Goal: Information Seeking & Learning: Learn about a topic

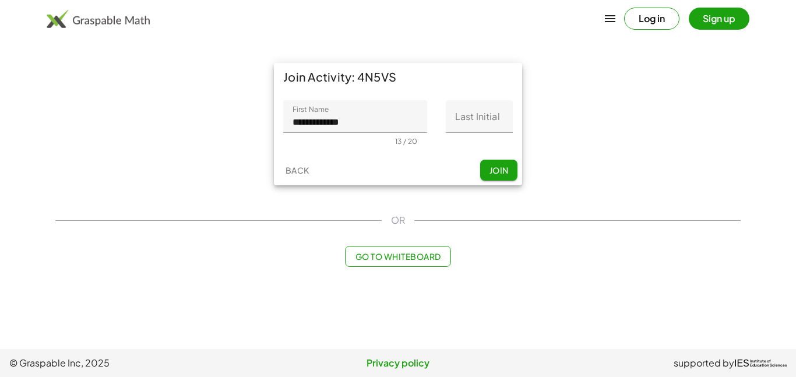
click at [493, 170] on span "Join" at bounding box center [498, 170] width 19 height 10
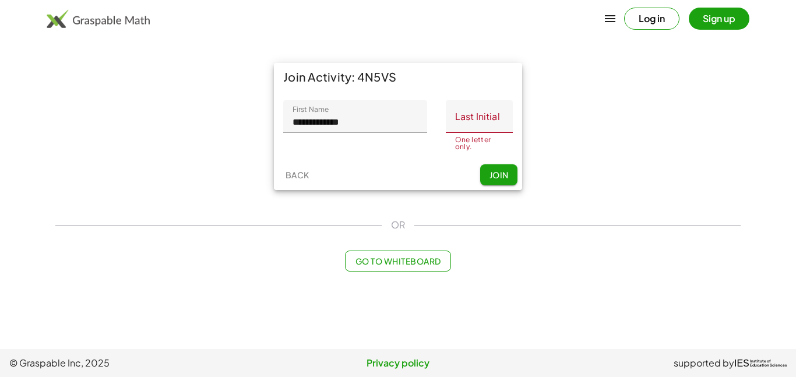
click at [493, 170] on span "Join" at bounding box center [498, 175] width 19 height 10
click at [374, 121] on input "**********" at bounding box center [355, 116] width 144 height 33
click at [490, 177] on span "Join" at bounding box center [498, 175] width 19 height 10
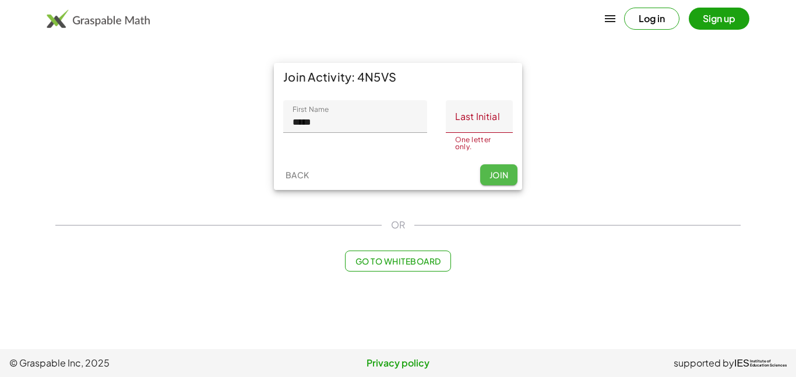
click at [490, 177] on span "Join" at bounding box center [498, 175] width 19 height 10
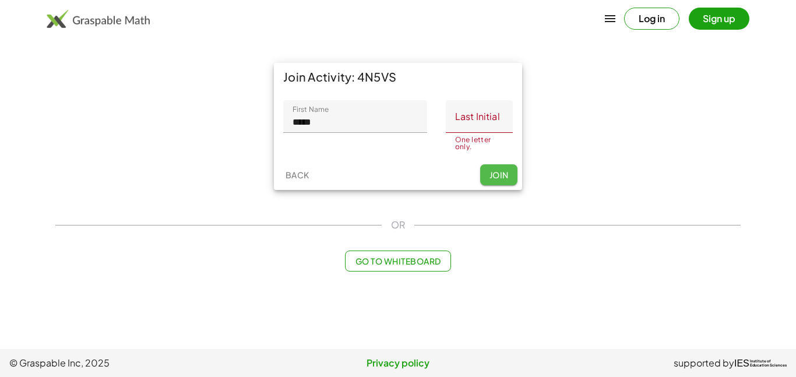
click at [490, 177] on span "Join" at bounding box center [498, 175] width 19 height 10
click at [375, 122] on input "*****" at bounding box center [355, 116] width 144 height 33
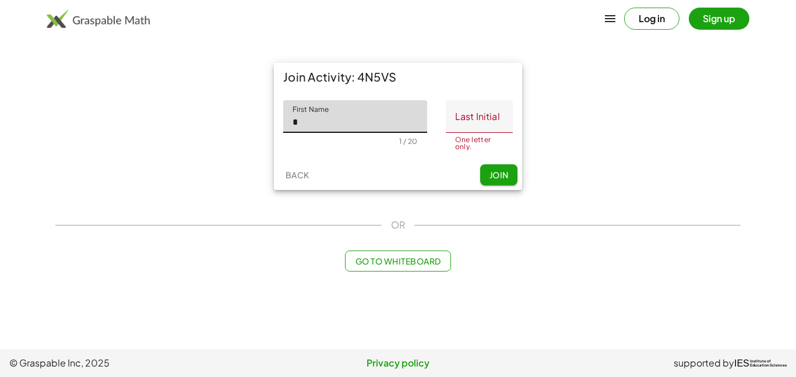
click at [504, 173] on span "Join" at bounding box center [498, 175] width 19 height 10
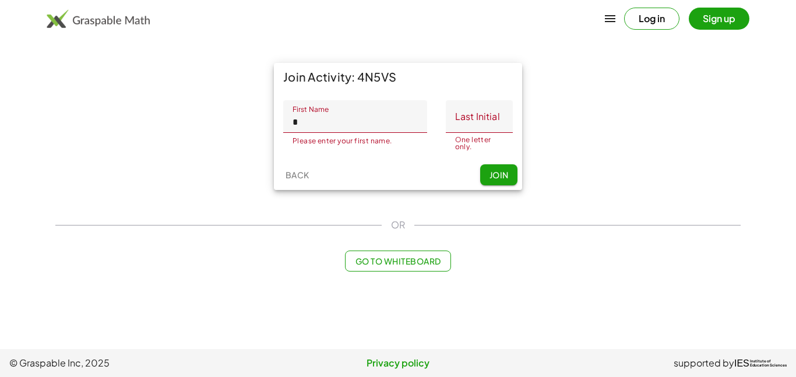
click at [407, 129] on input "*" at bounding box center [355, 116] width 144 height 33
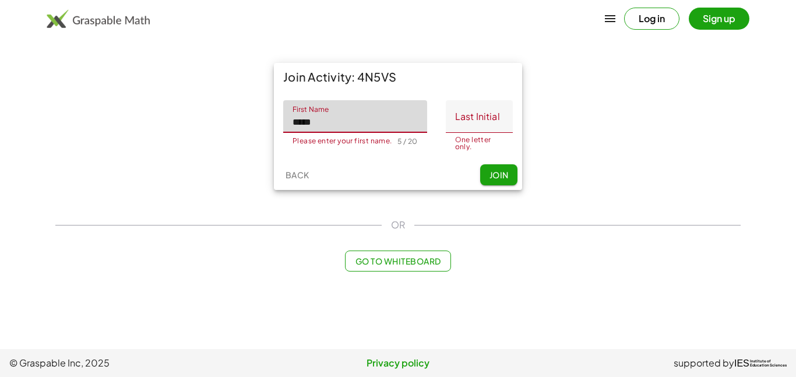
type input "*****"
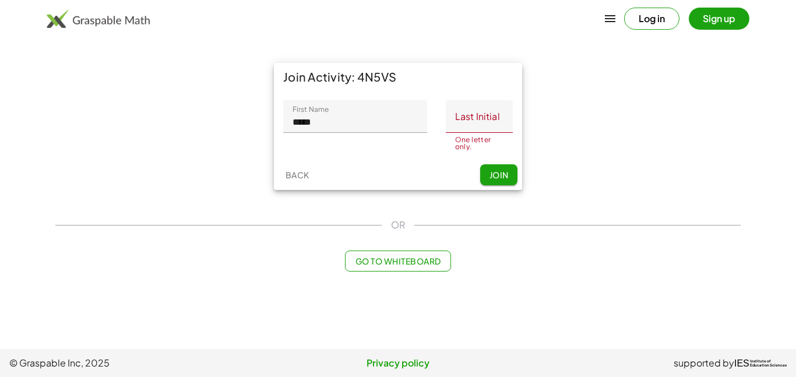
click at [490, 168] on button "Join" at bounding box center [498, 174] width 37 height 21
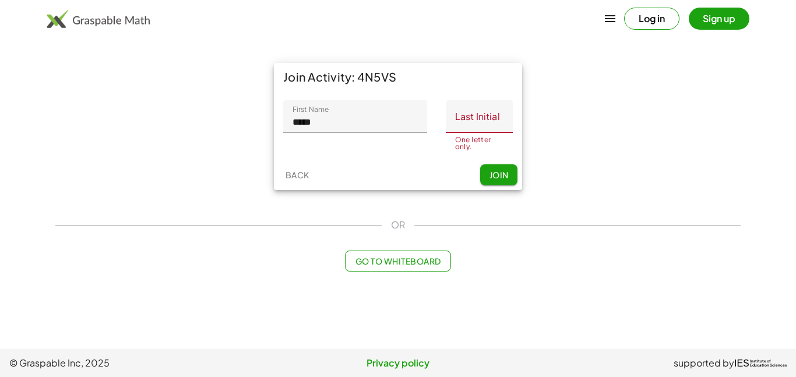
click at [490, 168] on button "Join" at bounding box center [498, 174] width 37 height 21
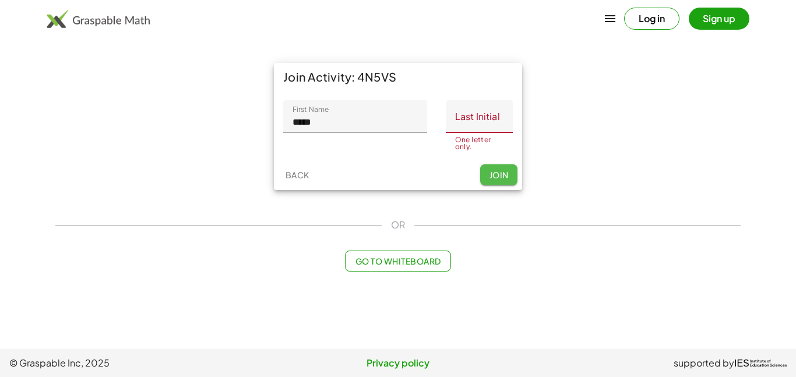
click at [490, 168] on button "Join" at bounding box center [498, 174] width 37 height 21
click at [467, 129] on input "Last Initial" at bounding box center [479, 116] width 67 height 33
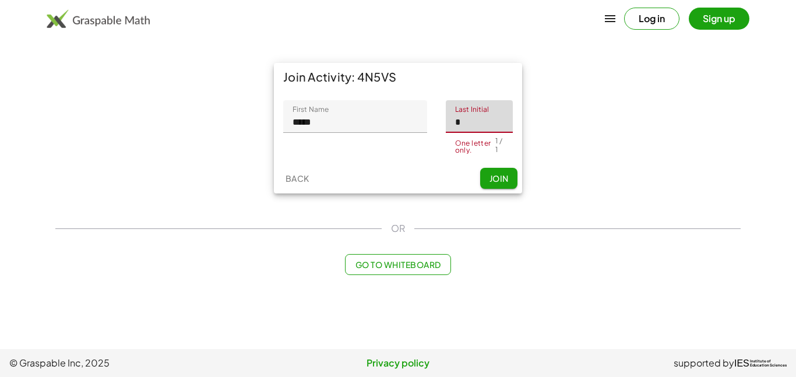
type input "*"
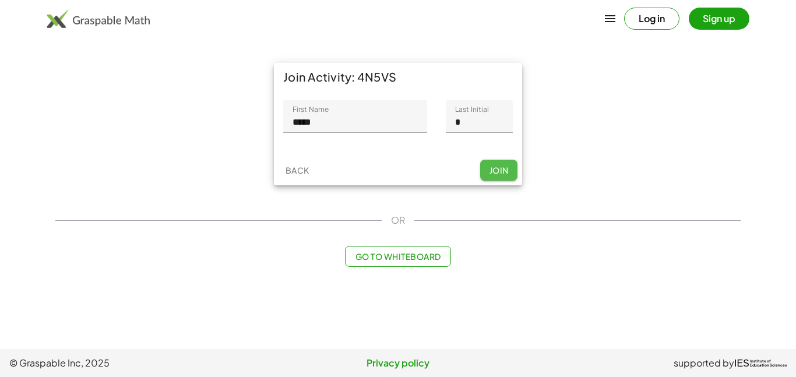
click at [507, 184] on div "Back Join" at bounding box center [398, 170] width 248 height 30
click at [500, 170] on span "Join" at bounding box center [498, 170] width 19 height 10
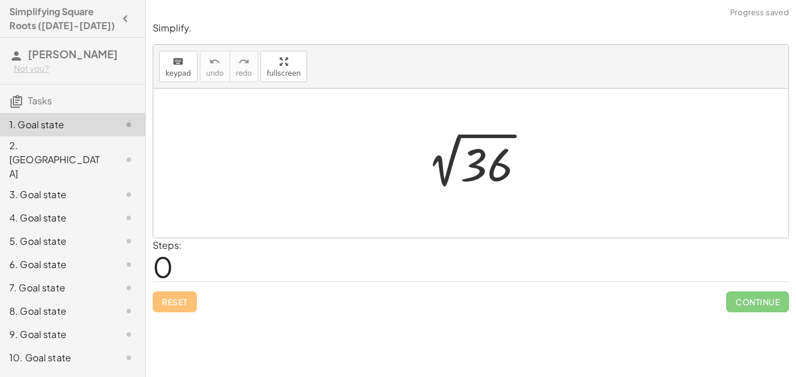
click at [451, 149] on div at bounding box center [476, 163] width 128 height 59
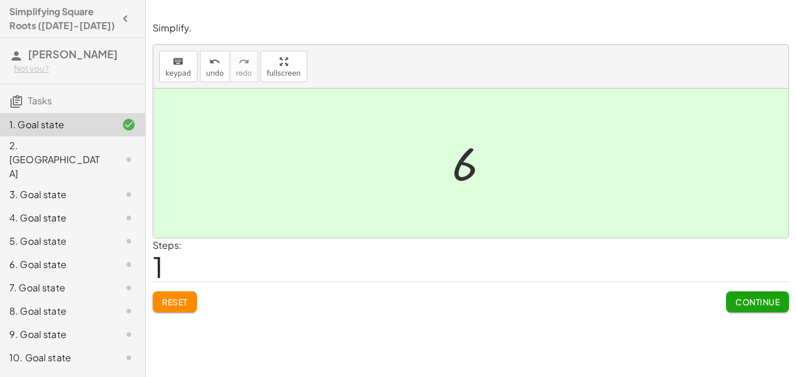
click at [740, 304] on span "Continue" at bounding box center [758, 302] width 44 height 10
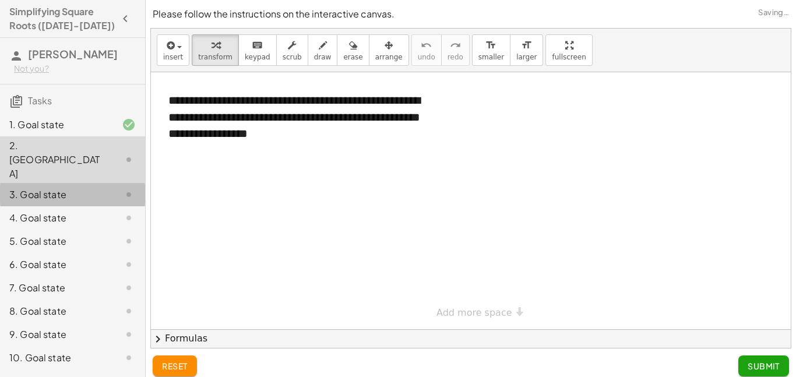
click at [76, 188] on div "3. Goal state" at bounding box center [56, 195] width 94 height 14
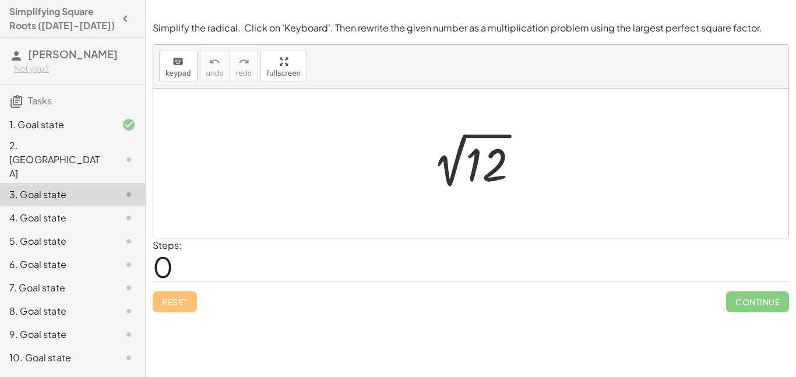
click at [495, 174] on div at bounding box center [475, 163] width 117 height 59
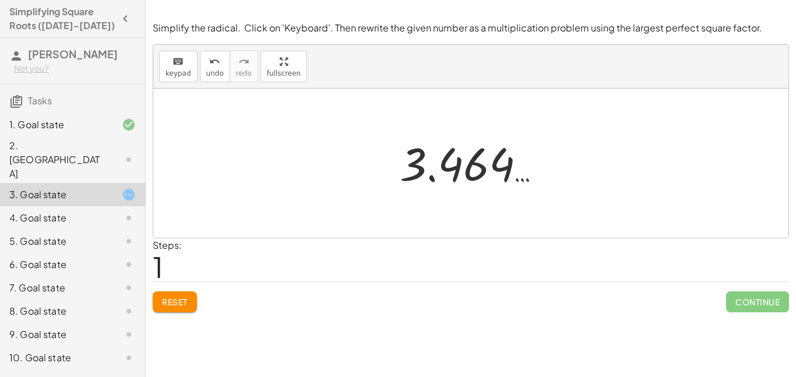
click at [175, 297] on span "Reset" at bounding box center [175, 302] width 26 height 10
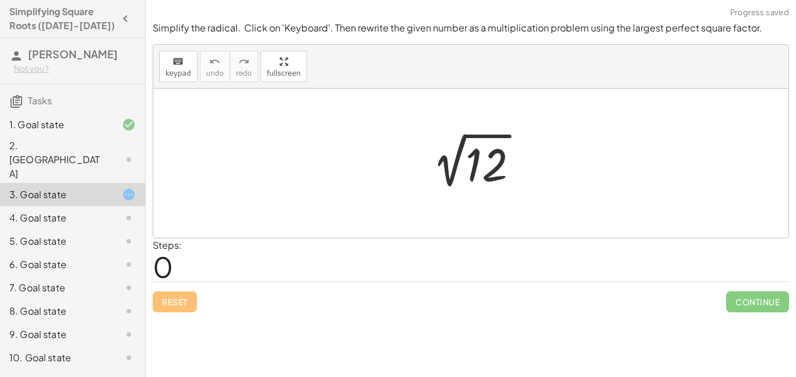
click at [474, 171] on div at bounding box center [475, 163] width 117 height 59
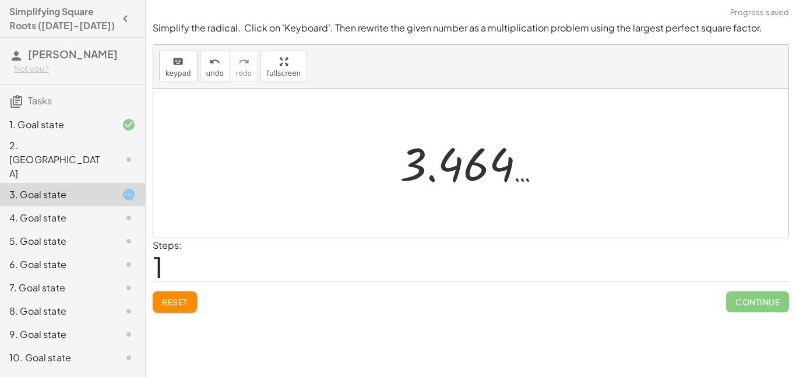
click at [474, 171] on div at bounding box center [475, 164] width 163 height 58
click at [420, 160] on div at bounding box center [475, 164] width 163 height 58
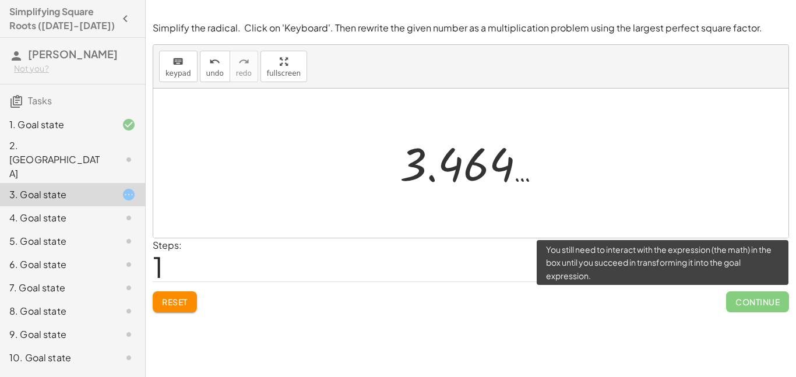
click at [779, 299] on span "Continue" at bounding box center [757, 301] width 63 height 21
click at [754, 308] on span "Continue" at bounding box center [757, 301] width 63 height 21
click at [751, 303] on span "Continue" at bounding box center [757, 301] width 63 height 21
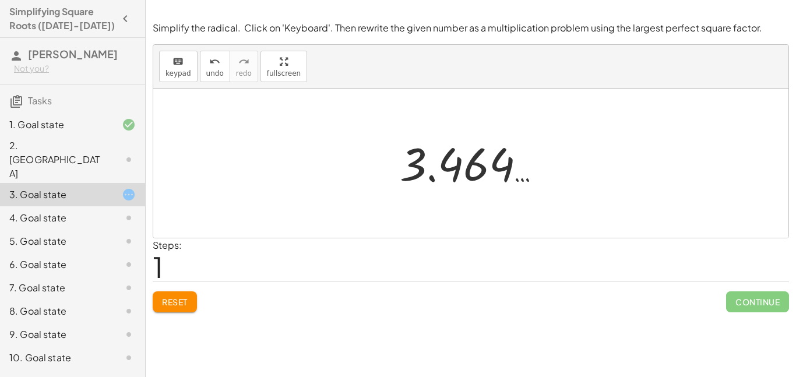
click at [508, 167] on div at bounding box center [475, 164] width 163 height 58
click at [409, 170] on div at bounding box center [475, 164] width 163 height 58
click at [415, 171] on div at bounding box center [475, 164] width 163 height 58
click at [444, 170] on div at bounding box center [475, 164] width 163 height 58
click at [453, 170] on div at bounding box center [475, 164] width 163 height 58
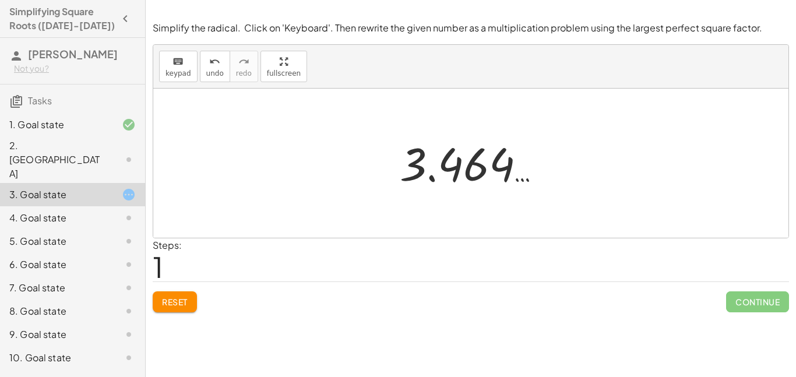
click at [185, 297] on span "Reset" at bounding box center [175, 302] width 26 height 10
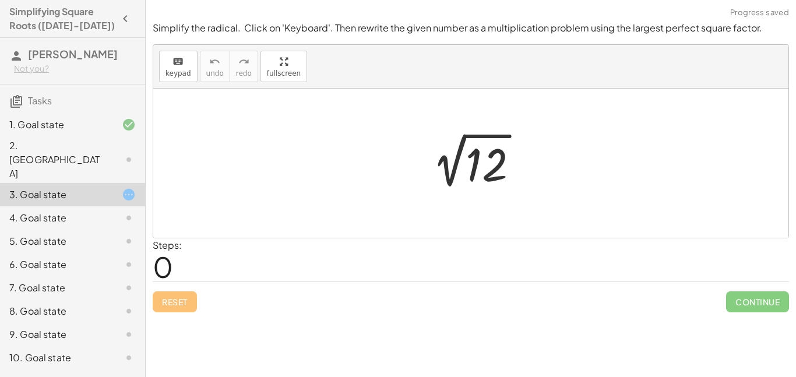
click at [502, 165] on div at bounding box center [475, 163] width 117 height 59
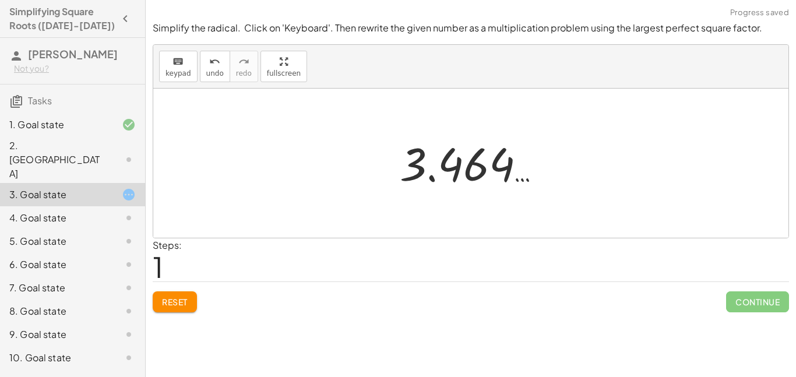
click at [475, 171] on div at bounding box center [475, 164] width 163 height 58
click at [430, 177] on div at bounding box center [475, 164] width 163 height 58
click at [446, 169] on div at bounding box center [475, 164] width 163 height 58
click at [465, 170] on div at bounding box center [475, 164] width 163 height 58
click at [501, 175] on div at bounding box center [475, 164] width 163 height 58
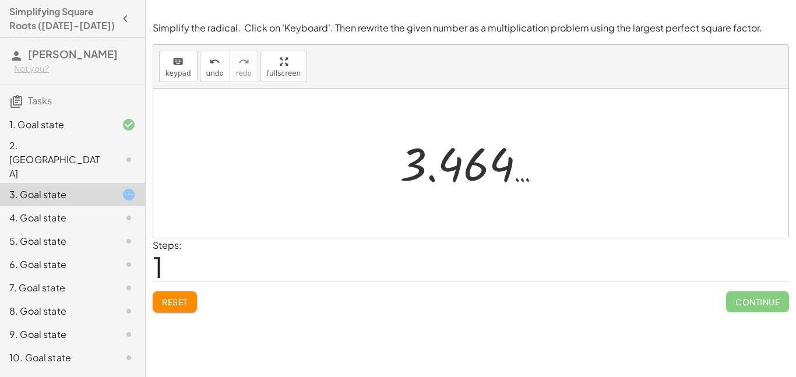
click at [519, 179] on div at bounding box center [475, 164] width 163 height 58
click at [522, 179] on div at bounding box center [475, 164] width 163 height 58
click at [528, 179] on div at bounding box center [475, 164] width 163 height 58
click at [414, 151] on div at bounding box center [475, 164] width 163 height 58
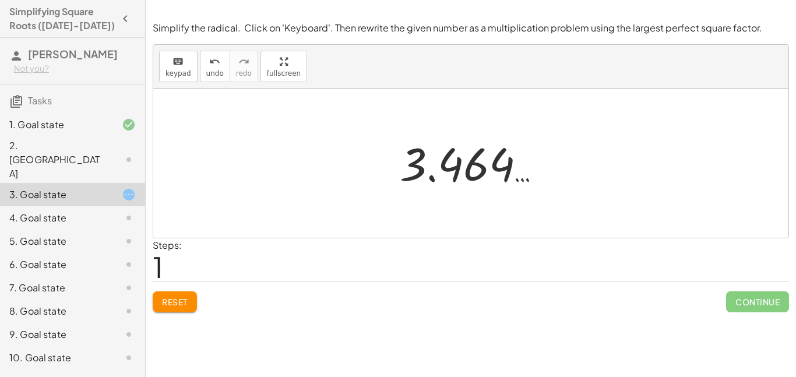
click at [84, 211] on div "4. Goal state" at bounding box center [56, 218] width 94 height 14
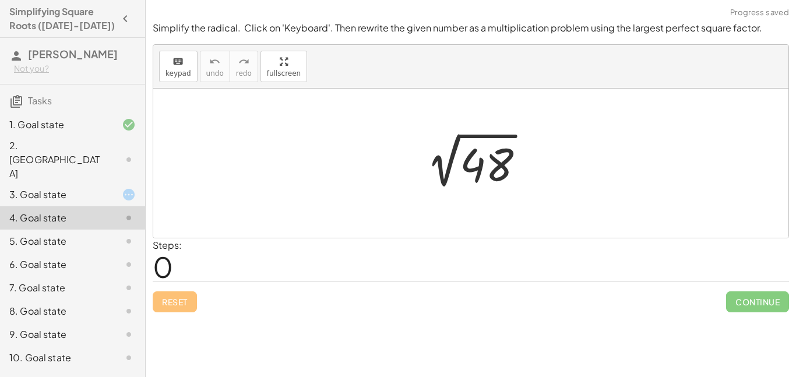
click at [501, 172] on div at bounding box center [475, 163] width 129 height 59
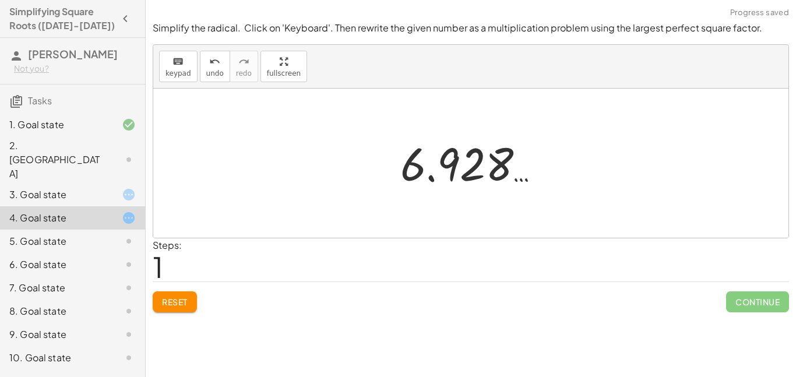
click at [434, 172] on div at bounding box center [475, 164] width 161 height 58
click at [490, 175] on div at bounding box center [475, 164] width 161 height 58
click at [607, 166] on div at bounding box center [470, 163] width 635 height 149
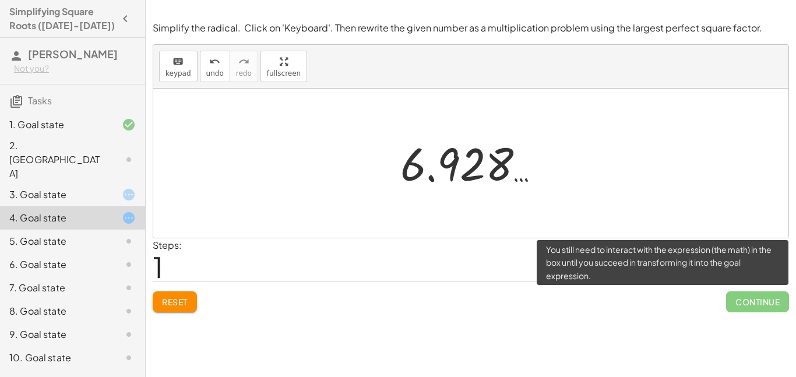
click at [741, 301] on span "Continue" at bounding box center [757, 301] width 63 height 21
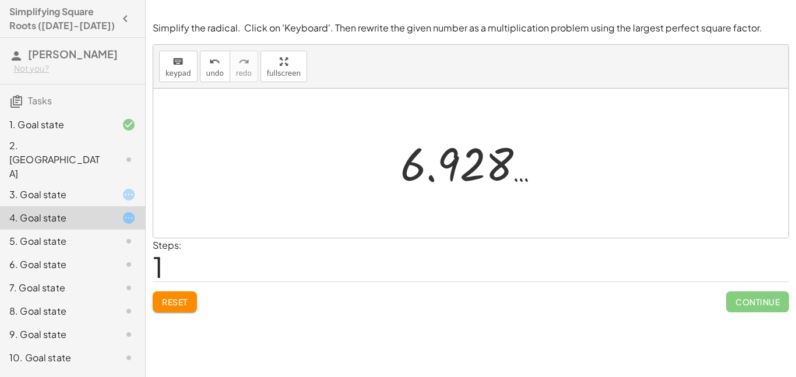
click at [685, 266] on div "Steps: 1" at bounding box center [471, 259] width 637 height 43
click at [167, 133] on div at bounding box center [470, 163] width 635 height 149
click at [0, 0] on div "Simplify the radical. Click on 'Keyboard'. Then rewrite the given number as a m…" at bounding box center [0, 0] width 0 height 0
click at [97, 234] on div "5. Goal state" at bounding box center [56, 241] width 94 height 14
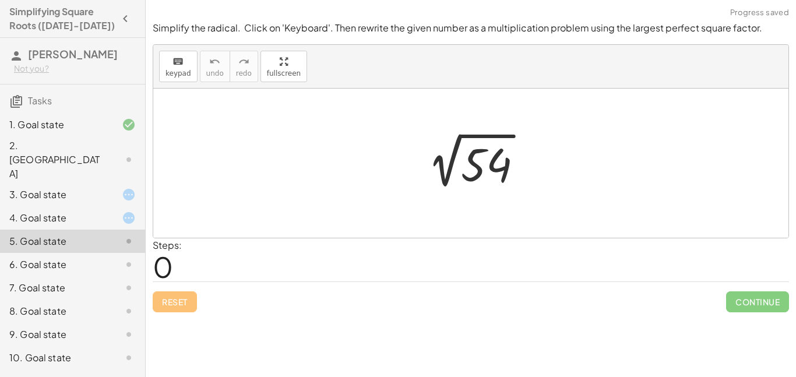
click at [71, 118] on div "1. Goal state" at bounding box center [56, 125] width 94 height 14
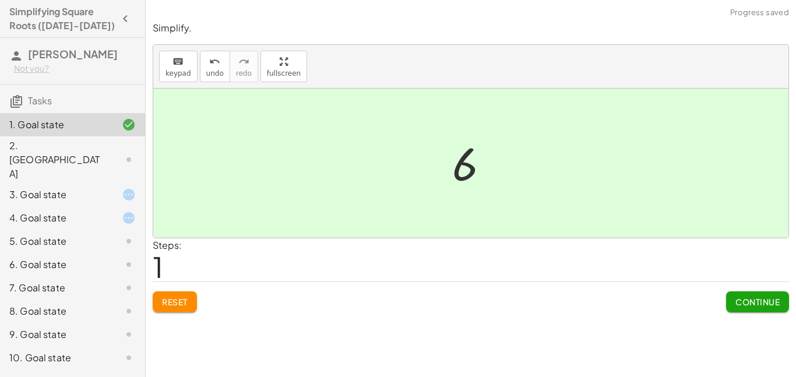
click at [112, 206] on div "2. [GEOGRAPHIC_DATA]" at bounding box center [72, 217] width 145 height 23
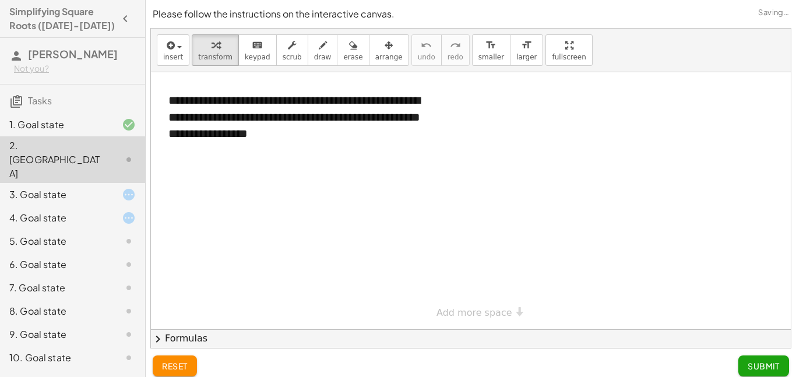
click at [348, 195] on div at bounding box center [471, 200] width 640 height 257
click at [286, 135] on div "**********" at bounding box center [295, 116] width 276 height 73
click at [92, 188] on div "3. Goal state" at bounding box center [56, 195] width 94 height 14
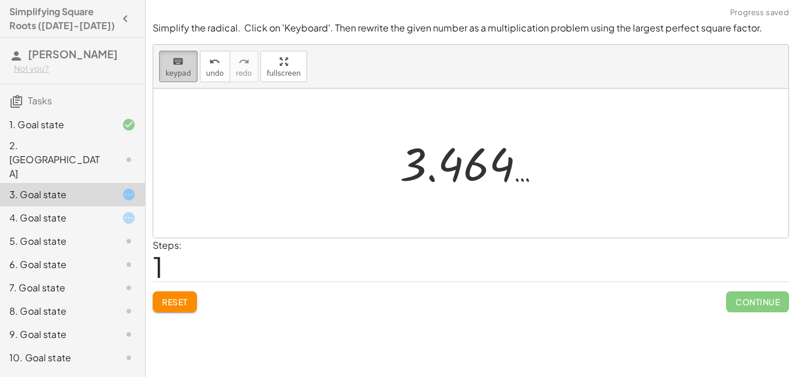
click at [180, 76] on span "keypad" at bounding box center [179, 73] width 26 height 8
click at [443, 163] on div at bounding box center [475, 164] width 163 height 58
click at [407, 162] on div at bounding box center [475, 164] width 163 height 58
click at [441, 167] on div at bounding box center [475, 164] width 163 height 58
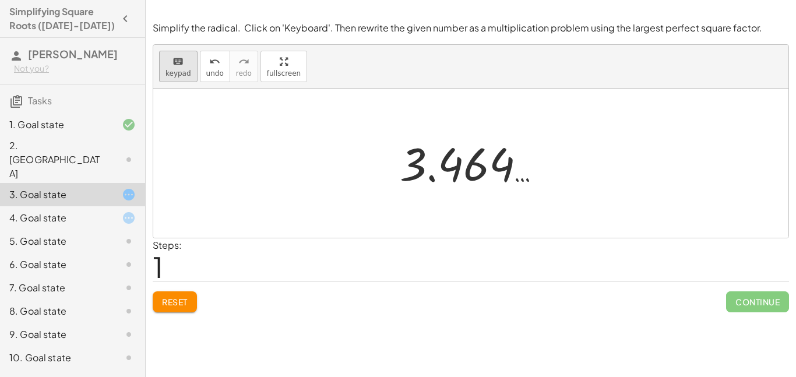
click at [182, 77] on span "keypad" at bounding box center [179, 73] width 26 height 8
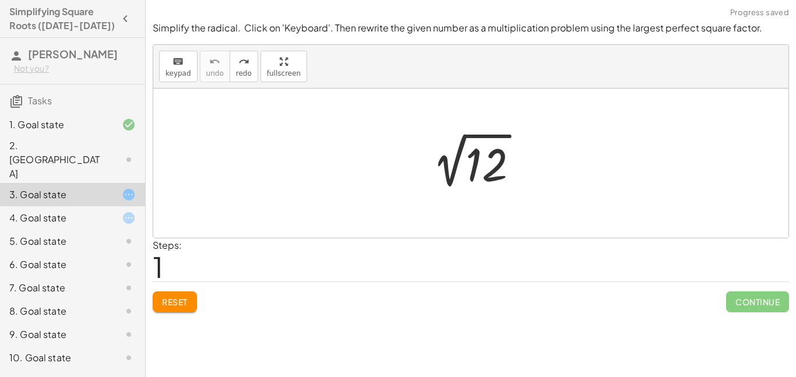
click at [445, 167] on div at bounding box center [475, 163] width 117 height 59
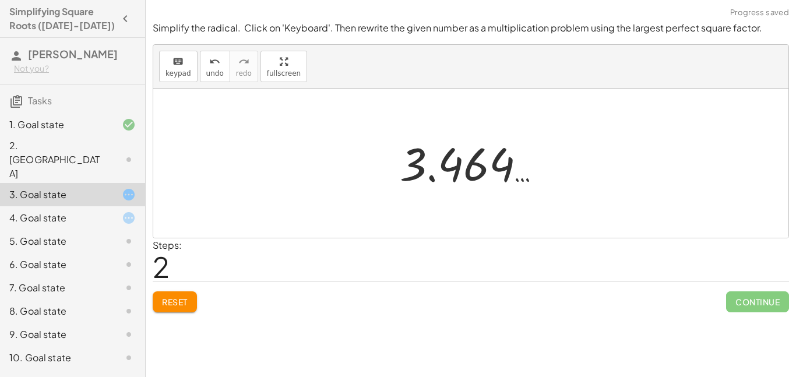
click at [428, 164] on div at bounding box center [475, 164] width 163 height 58
click at [453, 157] on div at bounding box center [475, 164] width 163 height 58
click at [164, 266] on span "2" at bounding box center [161, 267] width 17 height 36
click at [159, 258] on span "2" at bounding box center [161, 267] width 17 height 36
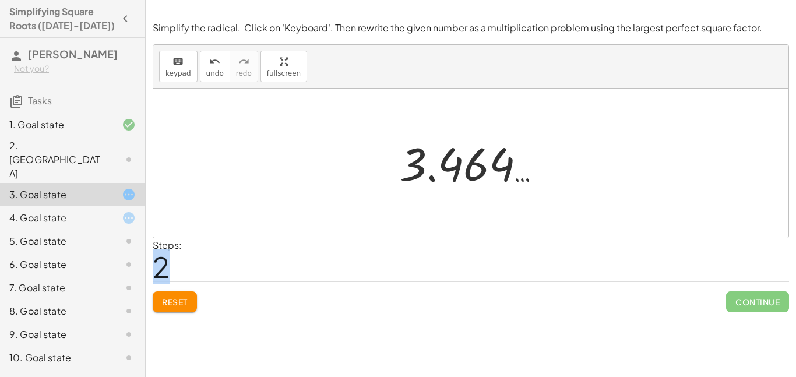
click at [100, 234] on div "5. Goal state" at bounding box center [56, 241] width 94 height 14
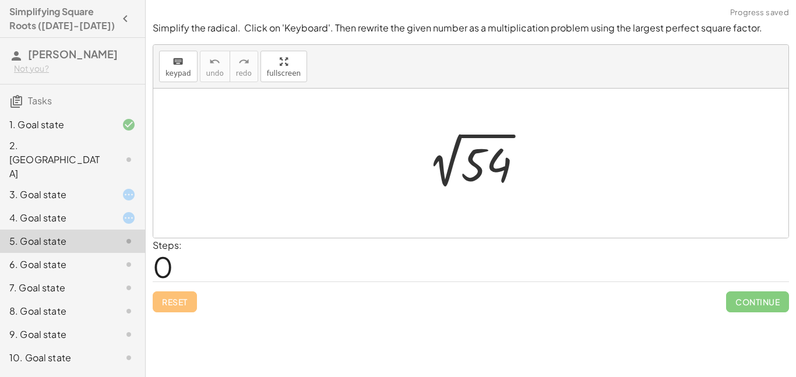
click at [502, 178] on div at bounding box center [475, 163] width 126 height 59
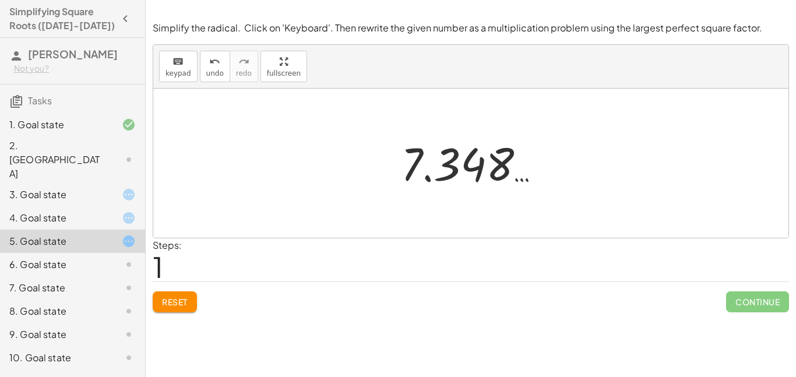
click at [105, 351] on div at bounding box center [119, 358] width 33 height 14
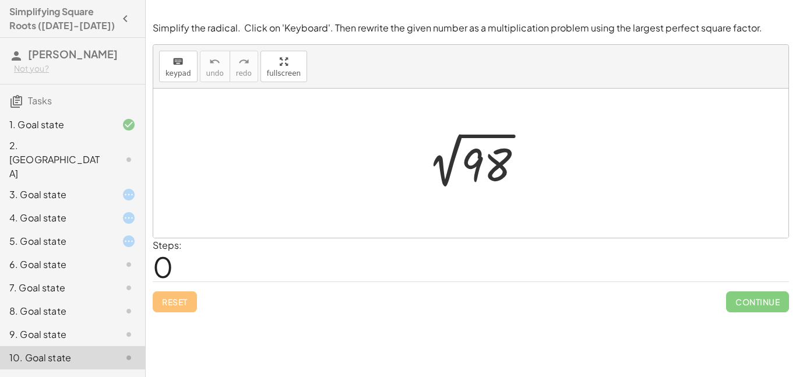
click at [169, 261] on span "0" at bounding box center [163, 267] width 20 height 36
click at [509, 171] on div at bounding box center [475, 163] width 126 height 59
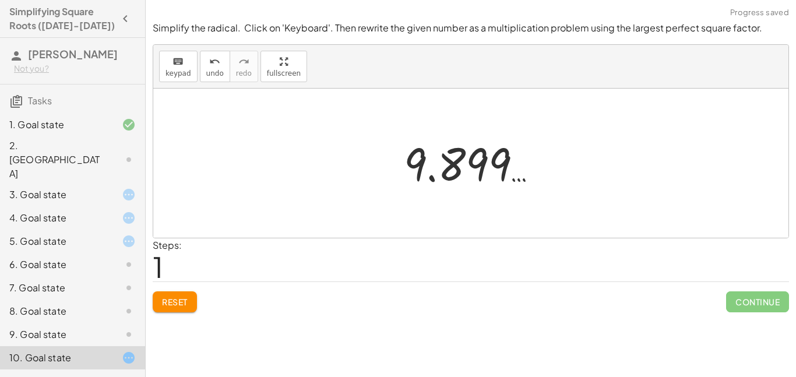
click at [165, 271] on div "Steps: 1" at bounding box center [167, 259] width 29 height 43
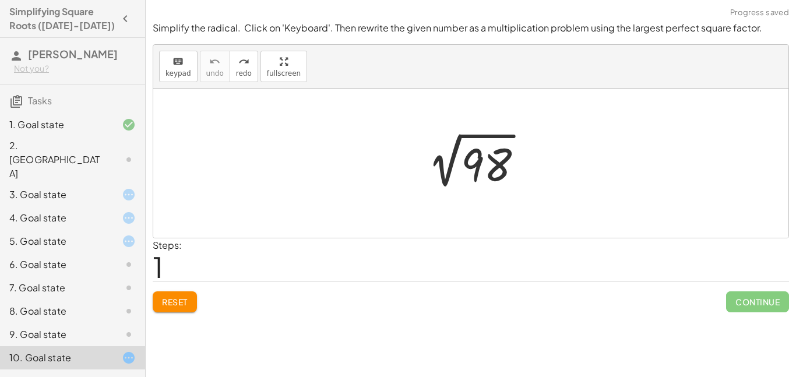
click at [471, 171] on div at bounding box center [475, 163] width 126 height 59
click at [498, 159] on div at bounding box center [475, 163] width 126 height 59
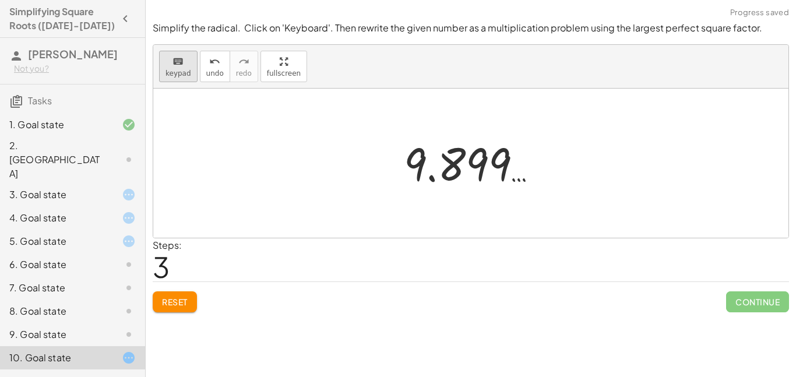
click at [185, 67] on div "keyboard" at bounding box center [179, 61] width 26 height 14
click at [199, 285] on div "Reset Continue" at bounding box center [471, 297] width 637 height 31
click at [201, 275] on div "Steps: 3" at bounding box center [471, 259] width 637 height 43
click at [177, 307] on button "Reset" at bounding box center [175, 301] width 44 height 21
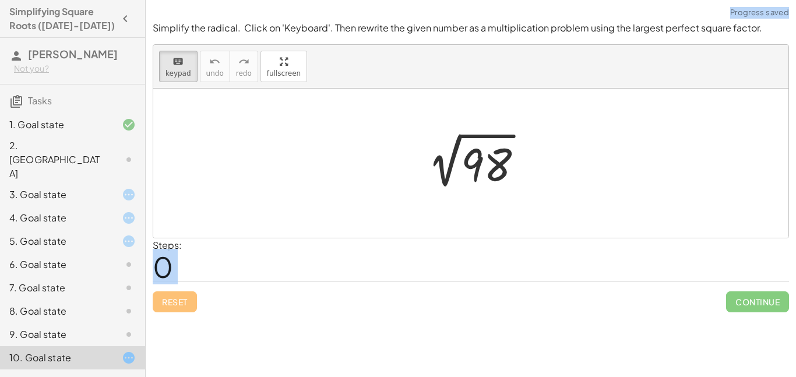
click at [117, 276] on div "5. Goal state" at bounding box center [72, 287] width 145 height 23
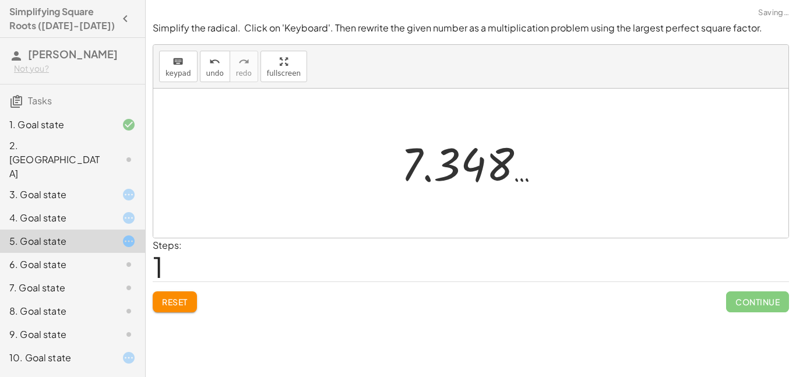
click at [177, 293] on button "Reset" at bounding box center [175, 301] width 44 height 21
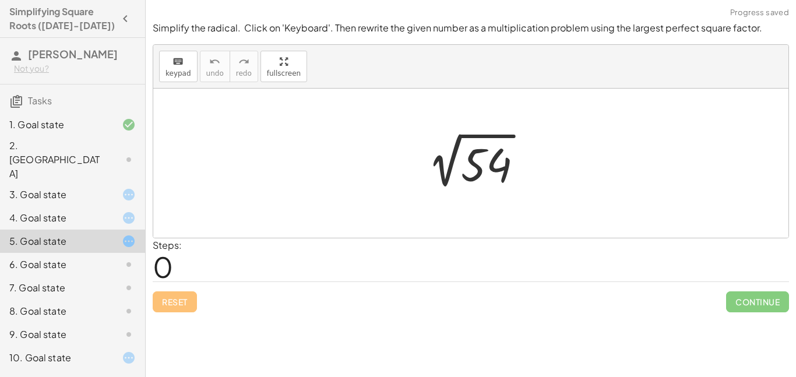
click at [116, 188] on div at bounding box center [119, 195] width 33 height 14
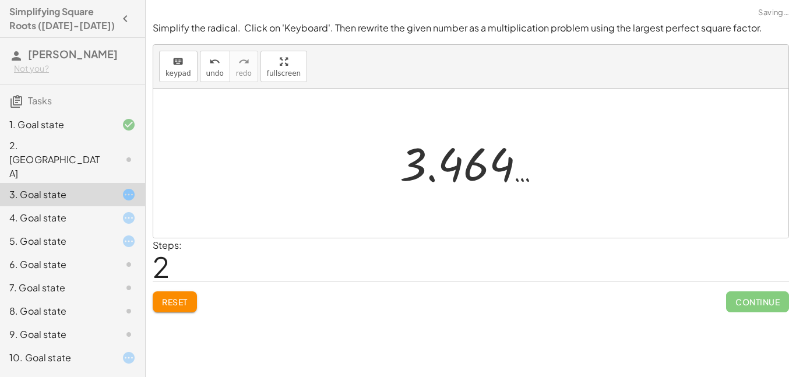
click at [166, 258] on span "2" at bounding box center [161, 267] width 17 height 36
click at [172, 296] on button "Reset" at bounding box center [175, 301] width 44 height 21
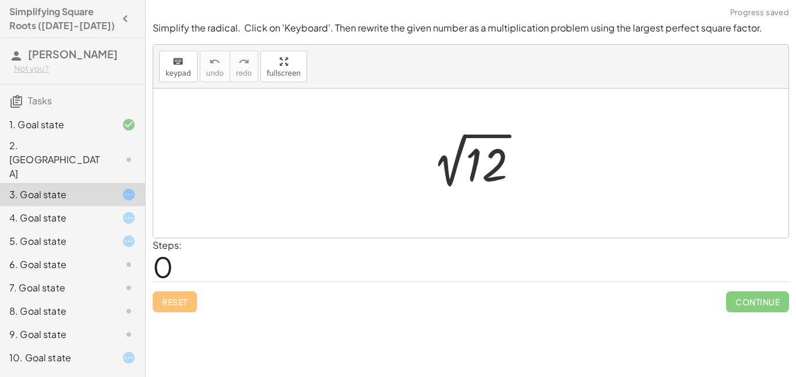
click at [326, 320] on div "**********" at bounding box center [471, 188] width 650 height 377
click at [130, 211] on icon at bounding box center [129, 218] width 14 height 14
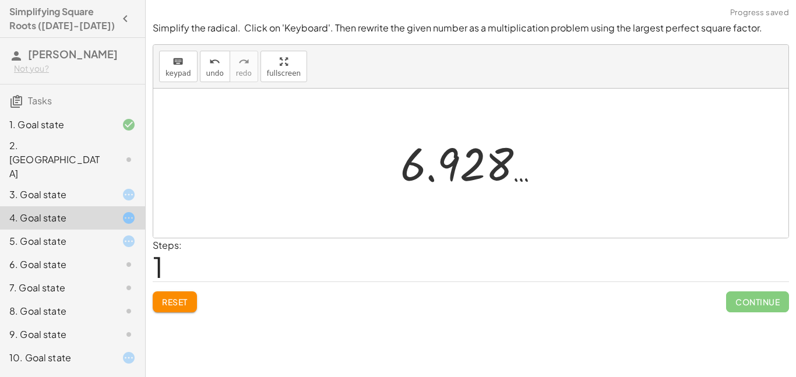
click at [183, 297] on span "Reset" at bounding box center [175, 302] width 26 height 10
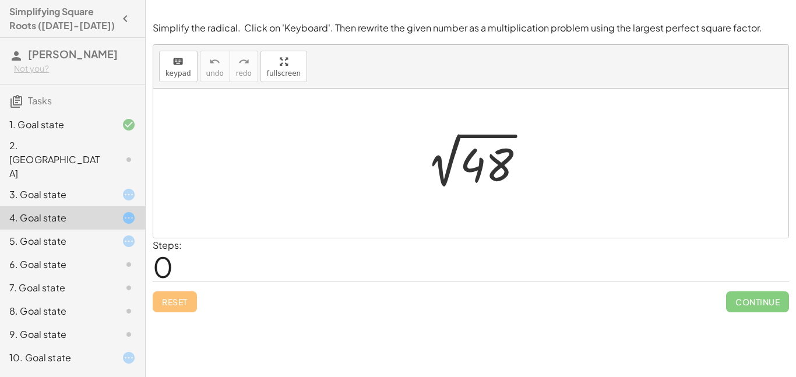
click at [115, 153] on div at bounding box center [119, 160] width 33 height 14
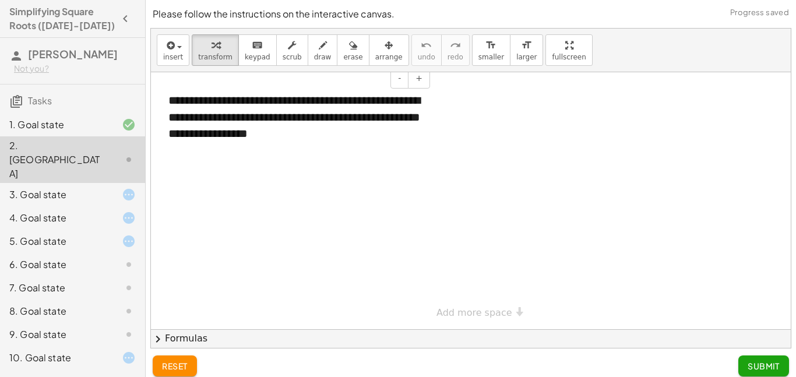
click at [173, 136] on div "**********" at bounding box center [295, 116] width 276 height 73
click at [200, 115] on div "**********" at bounding box center [295, 116] width 276 height 73
click at [182, 131] on div "**********" at bounding box center [295, 116] width 276 height 73
click at [498, 313] on div "**********" at bounding box center [471, 329] width 640 height 514
click at [259, 183] on div at bounding box center [471, 329] width 640 height 514
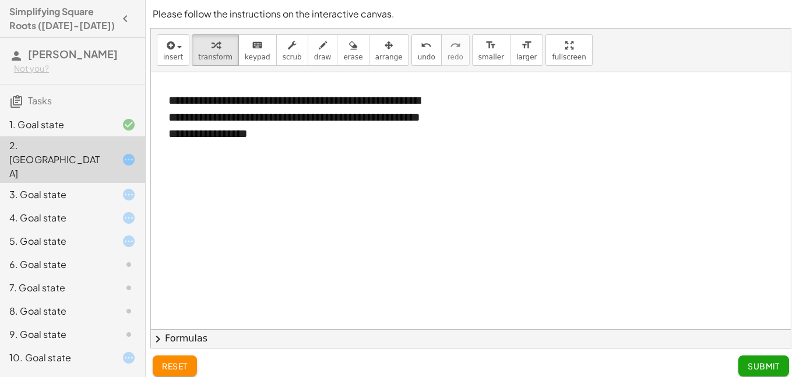
click at [222, 180] on div at bounding box center [471, 329] width 640 height 514
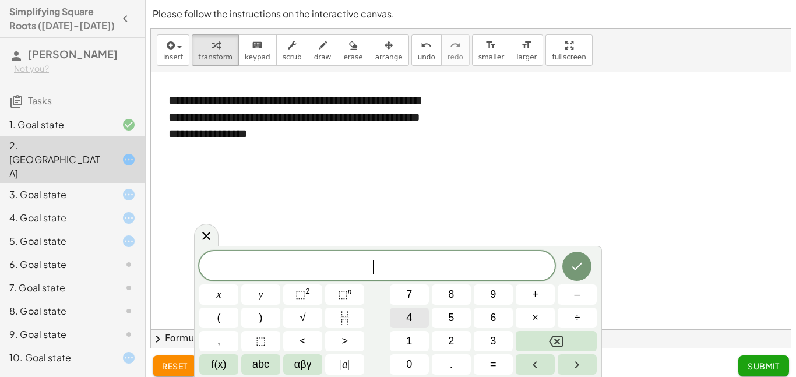
click at [416, 316] on button "4" at bounding box center [409, 318] width 39 height 20
click at [547, 313] on button "×" at bounding box center [535, 318] width 39 height 20
click at [420, 317] on button "4" at bounding box center [409, 318] width 39 height 20
click at [583, 261] on icon "Done" at bounding box center [577, 266] width 14 height 14
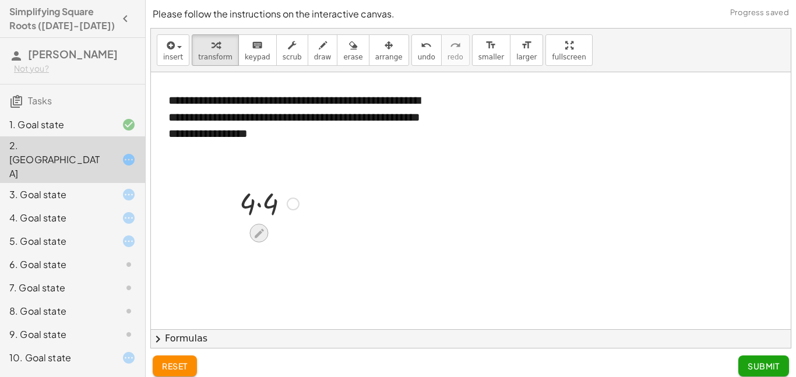
click at [256, 234] on icon at bounding box center [259, 232] width 9 height 9
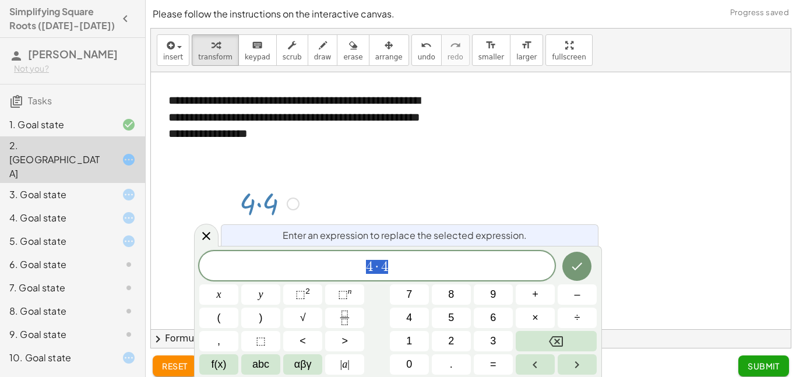
scroll to position [1, 0]
click at [293, 201] on div at bounding box center [293, 204] width 13 height 13
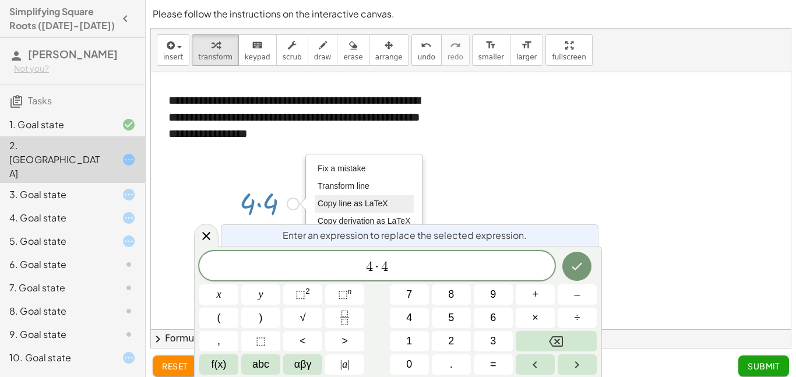
click at [370, 206] on span "Copy line as LaTeX" at bounding box center [353, 203] width 71 height 9
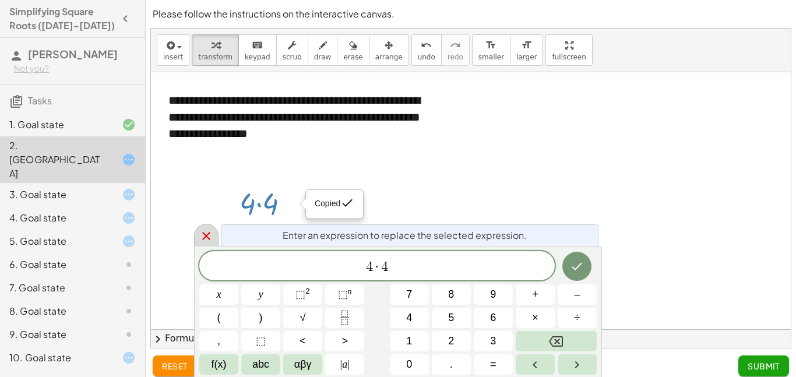
click at [200, 232] on icon at bounding box center [206, 236] width 14 height 14
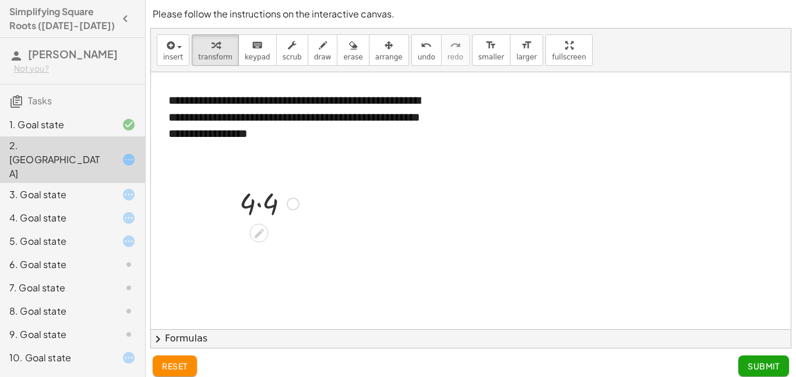
click at [290, 203] on div "Copied done" at bounding box center [293, 204] width 13 height 13
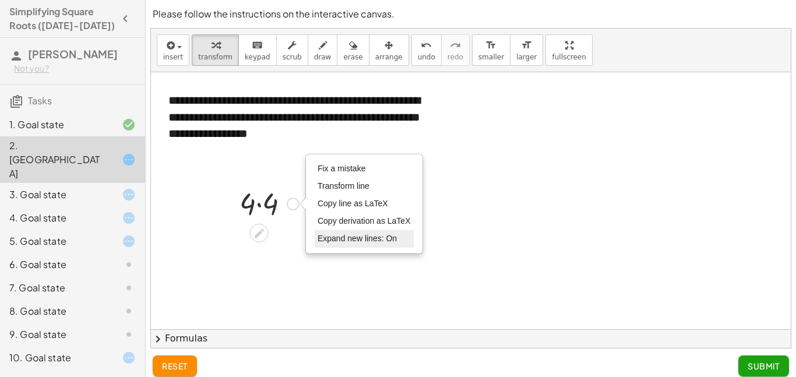
click at [332, 237] on span "Expand new lines: On" at bounding box center [357, 238] width 79 height 9
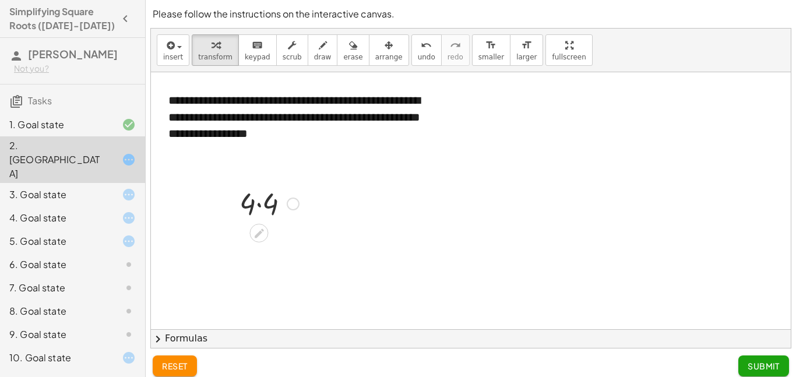
click at [296, 203] on div "Fix a mistake Transform line Copy line as LaTeX Copy derivation as LaTeX Expand…" at bounding box center [293, 204] width 13 height 13
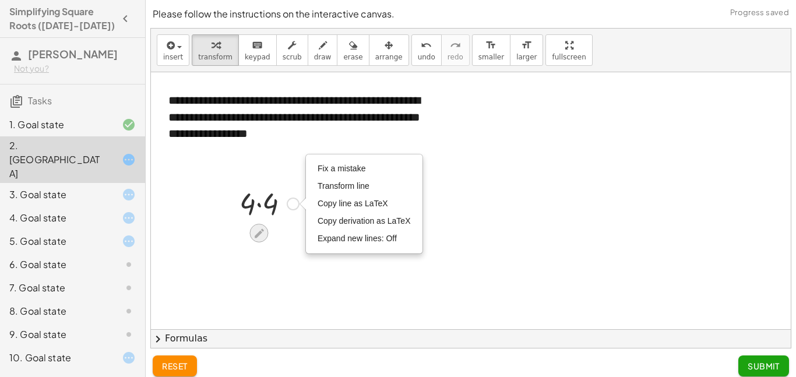
click at [260, 227] on icon at bounding box center [259, 233] width 12 height 12
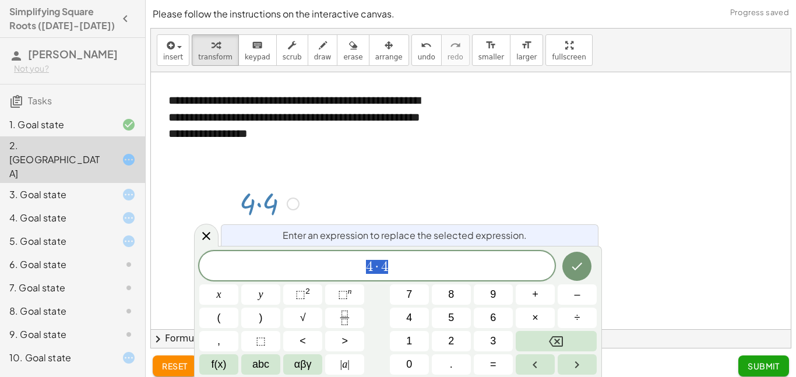
scroll to position [1, 0]
click at [543, 333] on button "Backspace" at bounding box center [556, 341] width 81 height 20
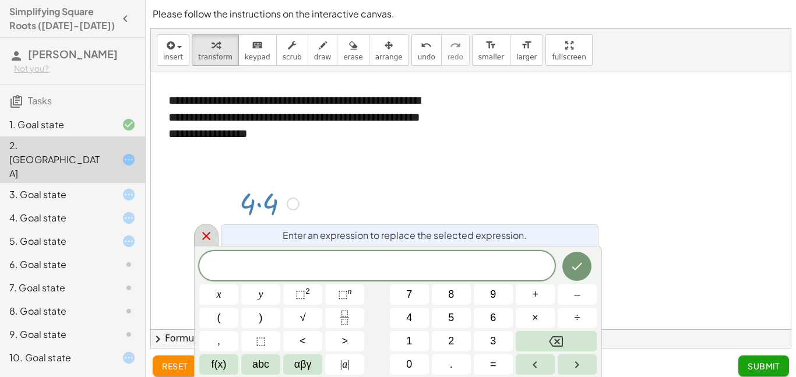
click at [210, 234] on icon at bounding box center [206, 236] width 14 height 14
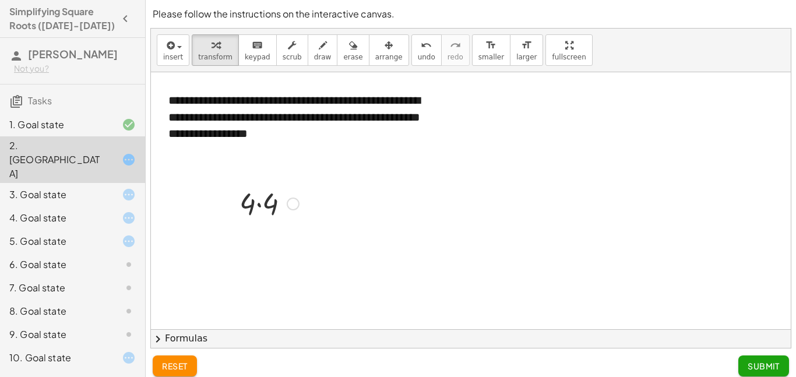
click at [262, 210] on div at bounding box center [269, 203] width 71 height 40
click at [267, 210] on div at bounding box center [269, 203] width 58 height 38
click at [259, 203] on div at bounding box center [269, 203] width 58 height 38
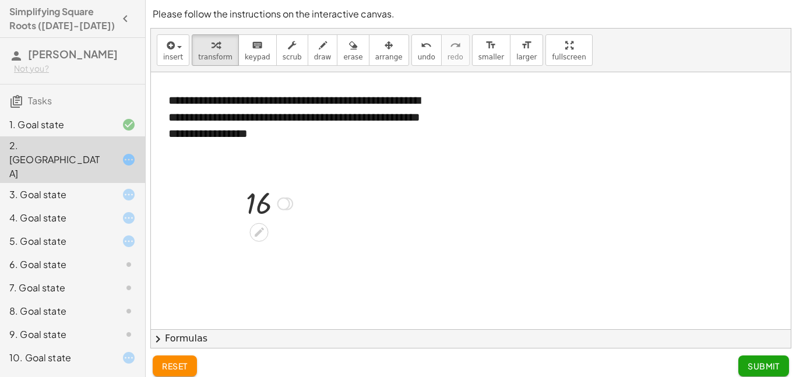
click at [259, 203] on div at bounding box center [269, 203] width 58 height 38
click at [92, 188] on div "3. Goal state" at bounding box center [56, 195] width 94 height 14
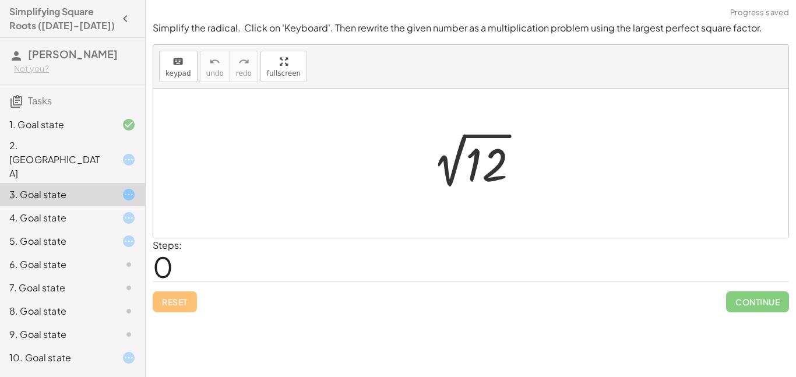
click at [423, 145] on div at bounding box center [475, 163] width 117 height 59
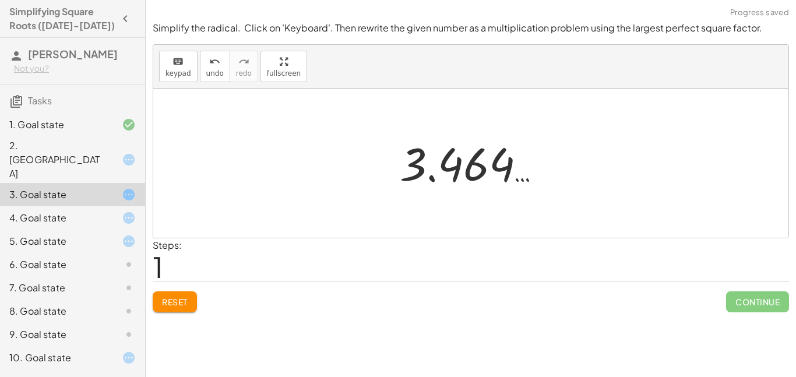
click at [423, 161] on div at bounding box center [475, 164] width 163 height 58
click at [174, 311] on button "Reset" at bounding box center [175, 301] width 44 height 21
click at [196, 311] on button "Reset" at bounding box center [175, 301] width 44 height 21
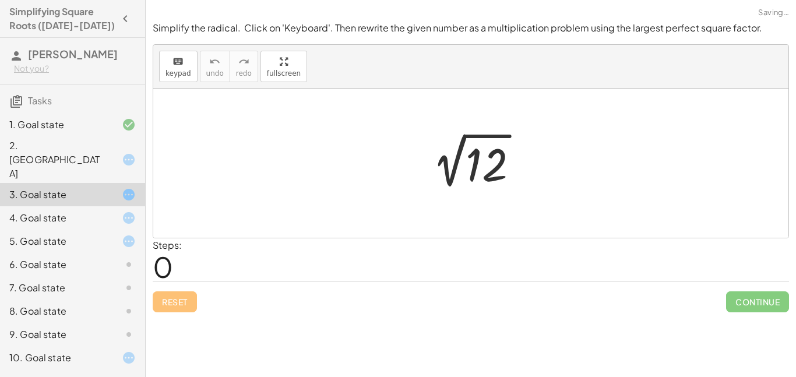
click at [177, 307] on div "Reset Continue" at bounding box center [471, 297] width 637 height 31
click at [460, 168] on div at bounding box center [475, 163] width 117 height 59
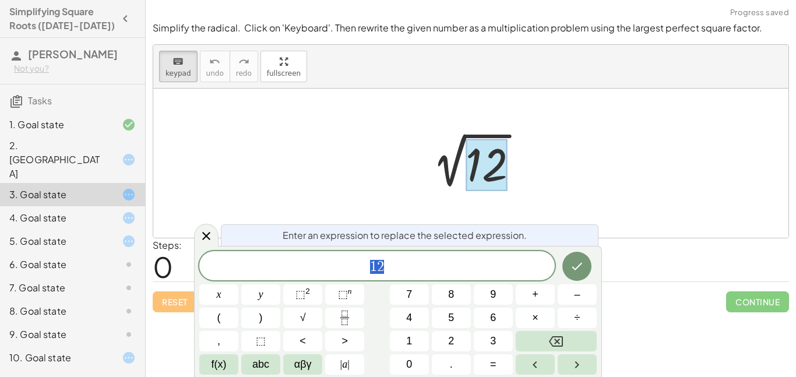
click at [475, 187] on div at bounding box center [487, 165] width 42 height 52
click at [575, 269] on icon "Done" at bounding box center [577, 267] width 10 height 8
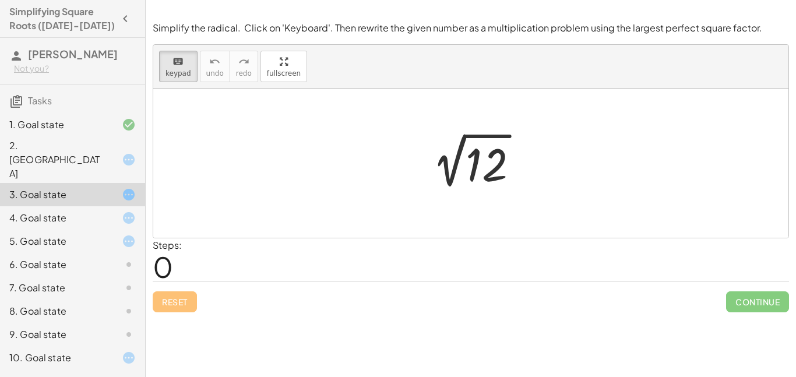
scroll to position [0, 0]
click at [506, 160] on div at bounding box center [487, 165] width 42 height 52
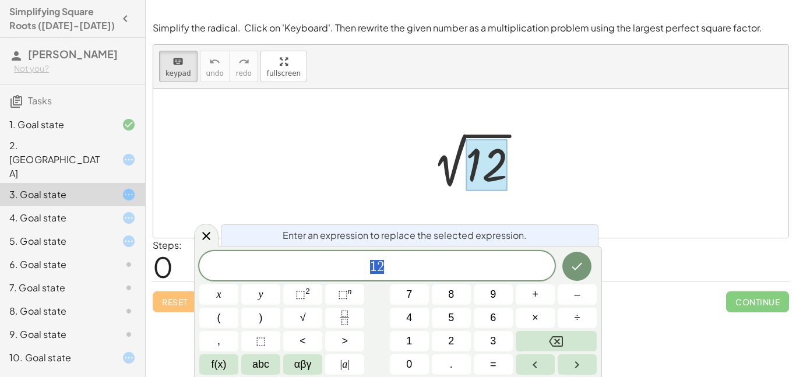
scroll to position [3, 0]
click at [562, 347] on icon "Backspace" at bounding box center [556, 342] width 14 height 14
click at [416, 313] on button "4" at bounding box center [409, 318] width 39 height 20
click at [534, 324] on span "×" at bounding box center [535, 318] width 6 height 16
click at [487, 346] on button "3" at bounding box center [493, 341] width 39 height 20
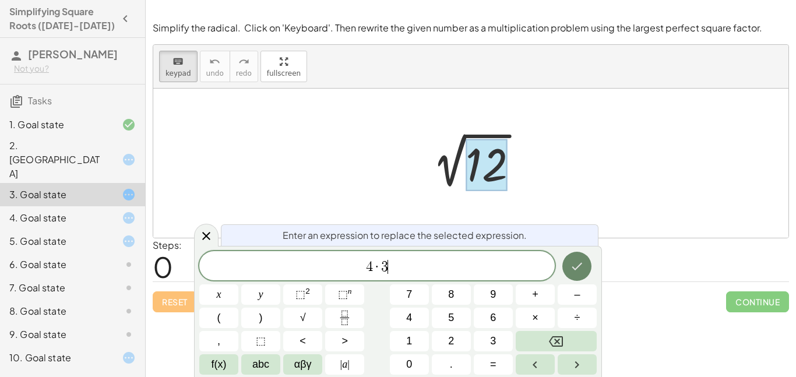
click at [581, 273] on icon "Done" at bounding box center [577, 266] width 14 height 14
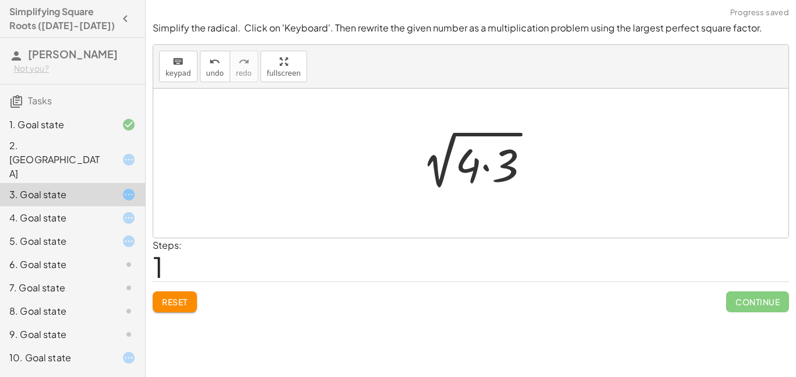
click at [500, 182] on div at bounding box center [475, 163] width 139 height 60
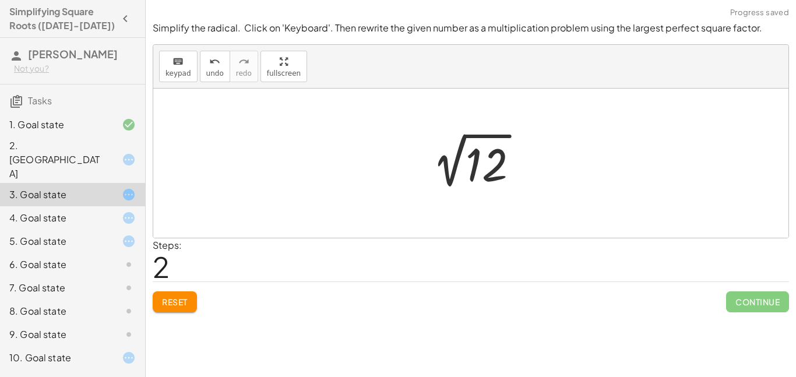
click at [500, 177] on div at bounding box center [475, 163] width 117 height 59
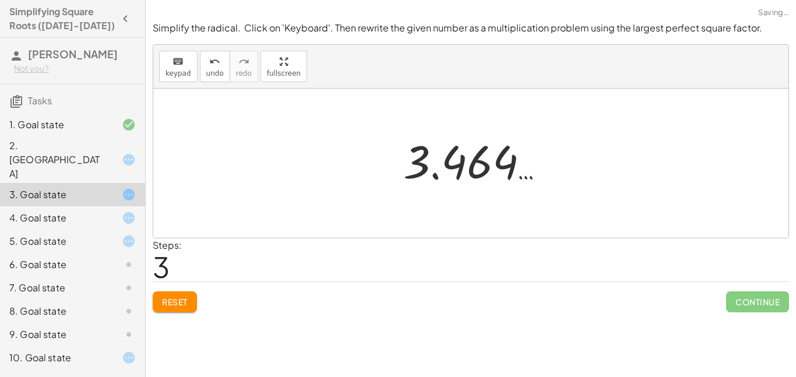
click at [500, 177] on div at bounding box center [479, 161] width 163 height 58
click at [421, 177] on div at bounding box center [475, 164] width 163 height 58
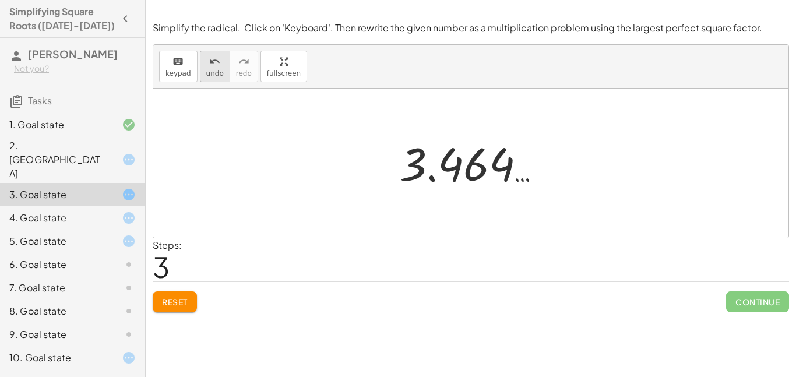
click at [206, 64] on div "undo" at bounding box center [214, 61] width 17 height 14
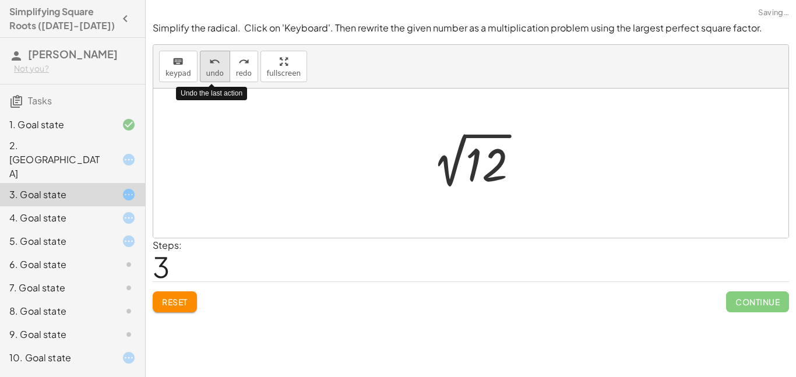
click at [206, 64] on div "undo" at bounding box center [214, 61] width 17 height 14
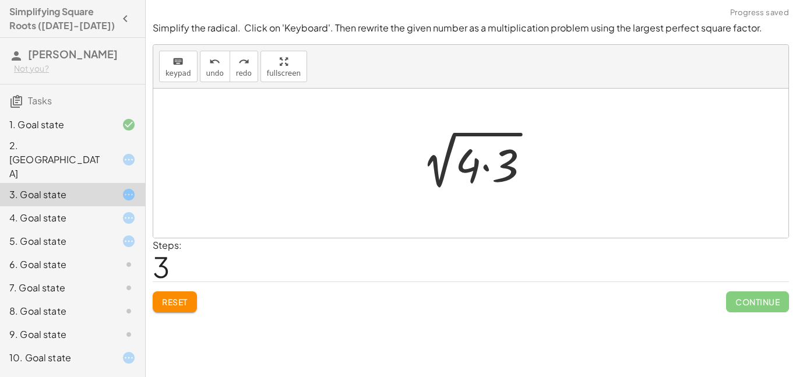
click at [391, 299] on div "Reset Continue" at bounding box center [471, 297] width 637 height 31
click at [467, 194] on div "2 √ 12 2 √ ( · 4 · 3 )" at bounding box center [471, 164] width 153 height 66
click at [492, 174] on div at bounding box center [475, 163] width 139 height 60
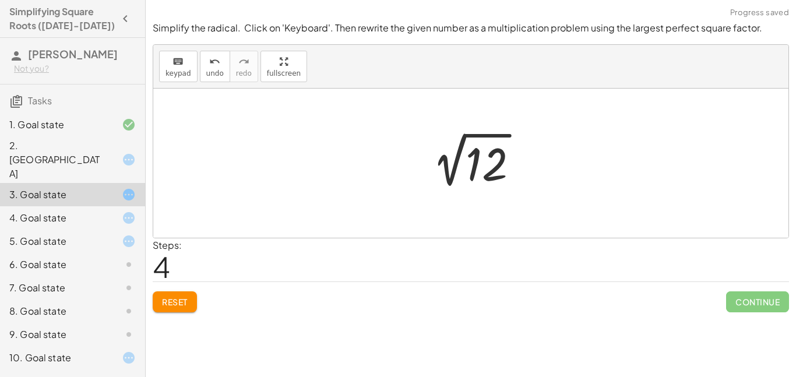
click at [493, 173] on div at bounding box center [475, 162] width 117 height 59
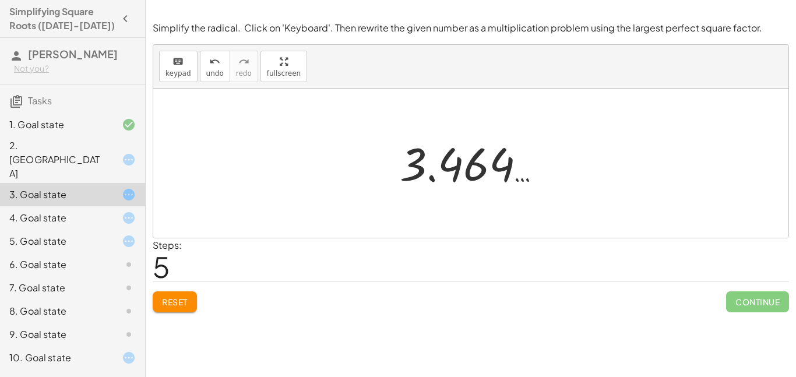
click at [195, 298] on button "Reset" at bounding box center [175, 301] width 44 height 21
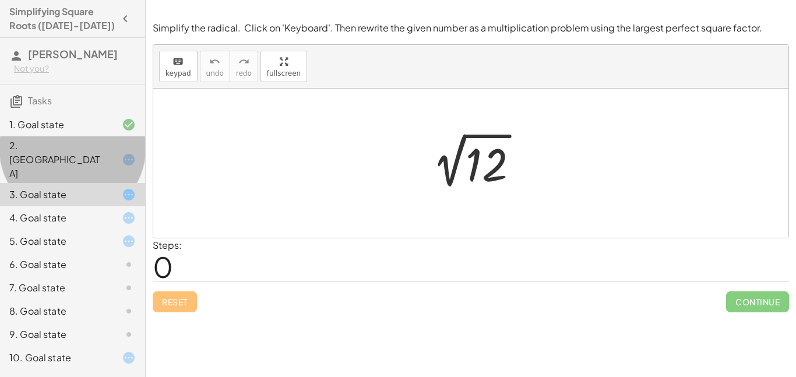
click at [45, 206] on div "2. [GEOGRAPHIC_DATA]" at bounding box center [72, 217] width 145 height 23
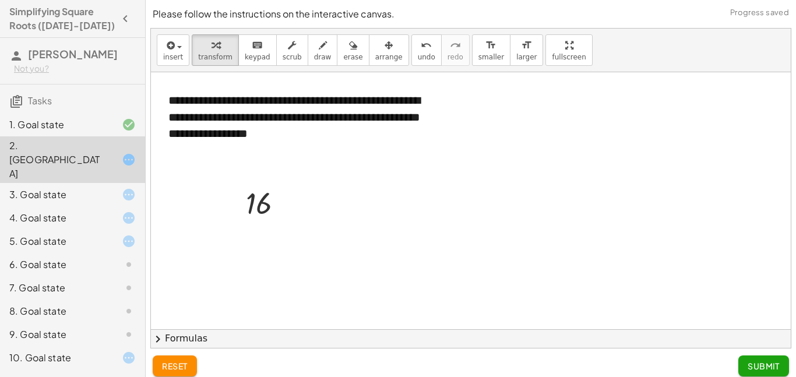
click at [45, 159] on div "2. [GEOGRAPHIC_DATA]" at bounding box center [72, 159] width 145 height 47
click at [259, 194] on div at bounding box center [269, 203] width 58 height 38
click at [188, 336] on button "chevron_right Formulas" at bounding box center [471, 338] width 640 height 19
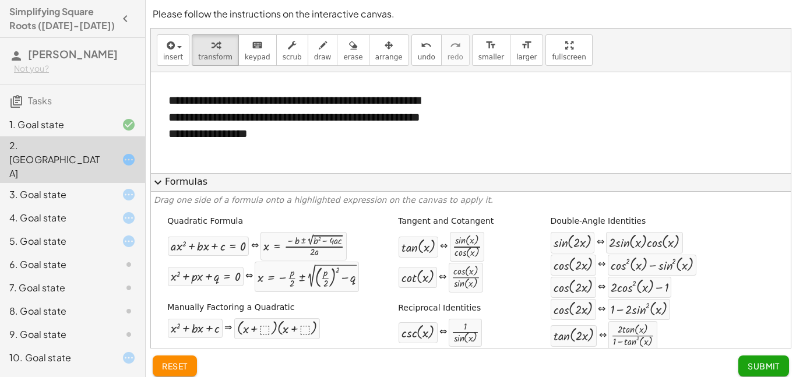
click at [187, 183] on button "expand_more Formulas" at bounding box center [471, 182] width 640 height 19
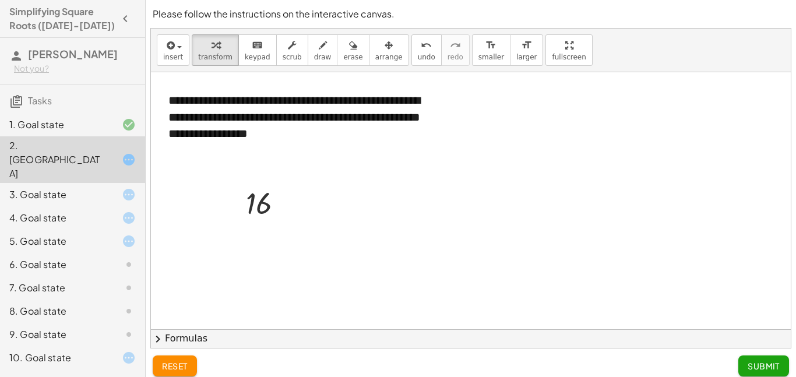
click at [740, 367] on button "Submit" at bounding box center [764, 366] width 51 height 21
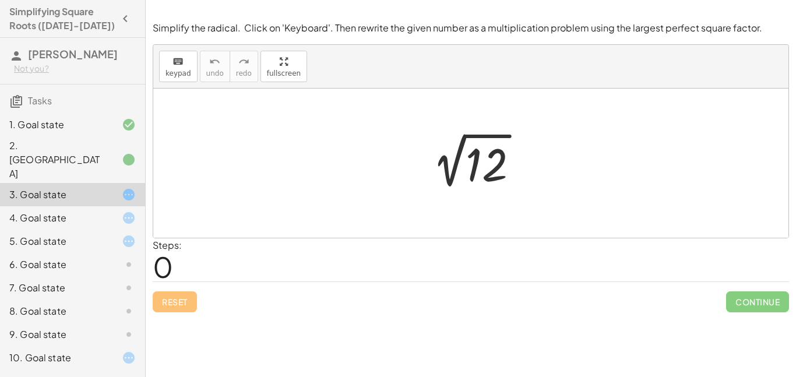
click at [117, 153] on div at bounding box center [119, 160] width 33 height 14
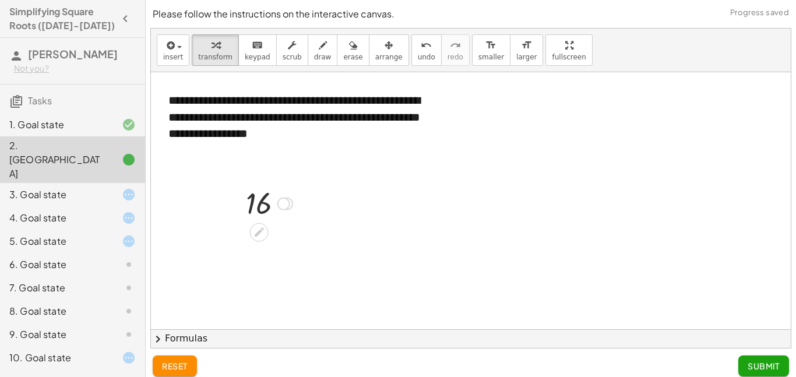
click at [255, 200] on div at bounding box center [269, 203] width 58 height 38
click at [245, 209] on div at bounding box center [236, 203] width 17 height 44
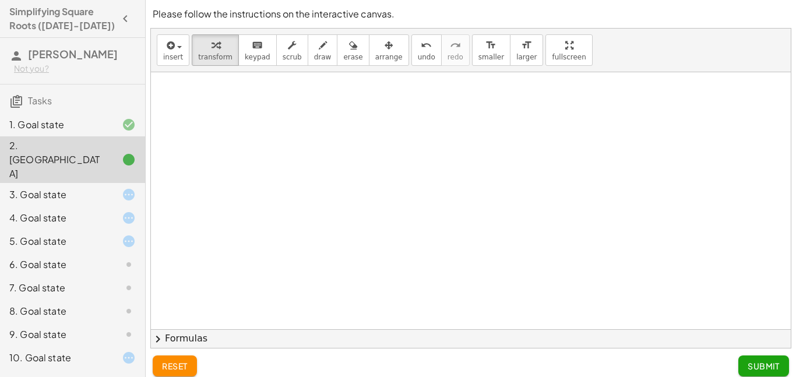
scroll to position [257, 0]
click at [111, 188] on div at bounding box center [119, 195] width 33 height 14
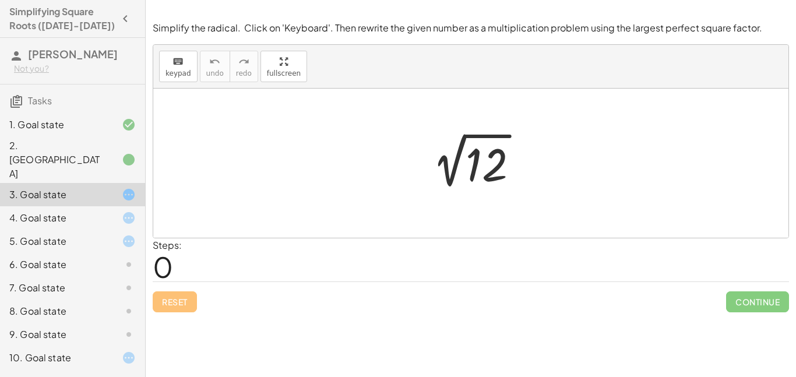
click at [491, 171] on div at bounding box center [475, 163] width 117 height 59
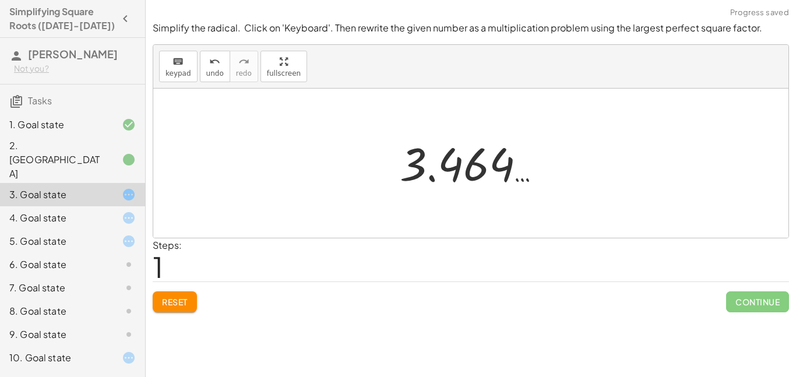
click at [491, 171] on div at bounding box center [475, 164] width 163 height 58
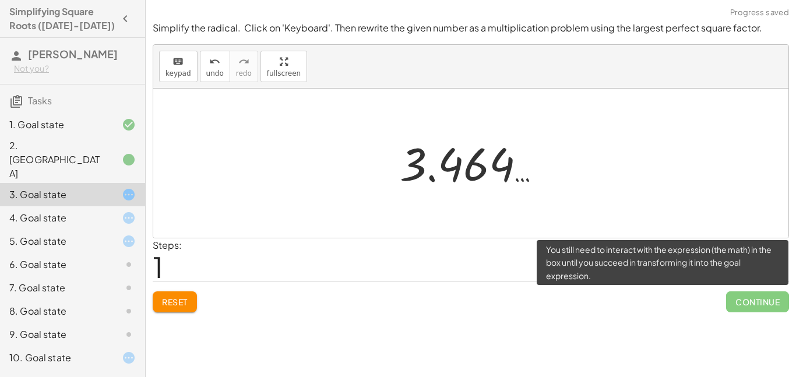
click at [732, 296] on span "Continue" at bounding box center [757, 301] width 63 height 21
click at [757, 310] on span "Continue" at bounding box center [757, 301] width 63 height 21
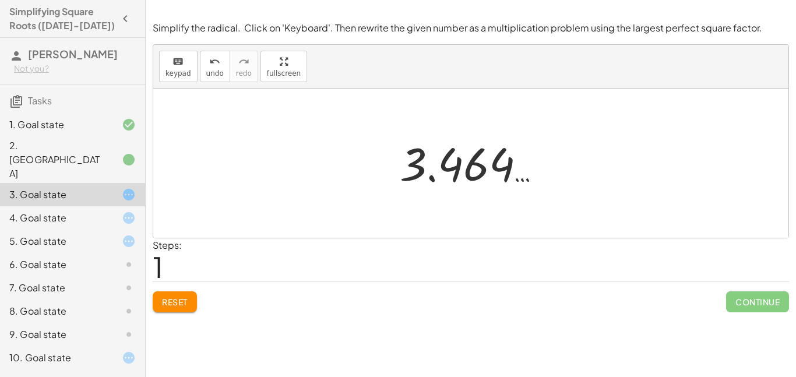
click at [471, 195] on div at bounding box center [470, 163] width 635 height 149
click at [470, 178] on div at bounding box center [475, 164] width 163 height 58
click at [174, 303] on span "Reset" at bounding box center [175, 302] width 26 height 10
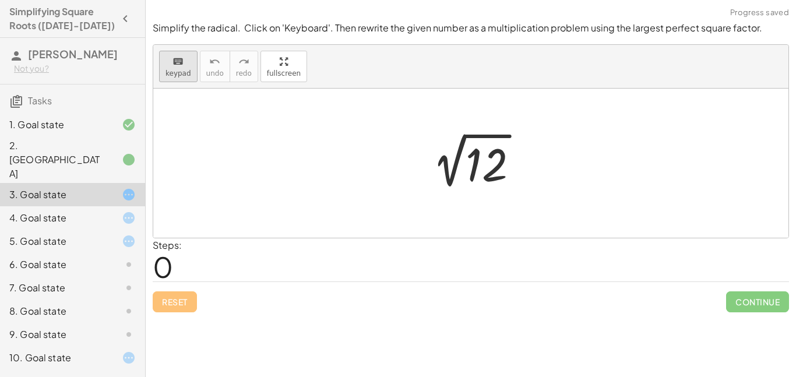
click at [179, 59] on icon "keyboard" at bounding box center [178, 62] width 11 height 14
click at [476, 150] on div at bounding box center [487, 165] width 42 height 52
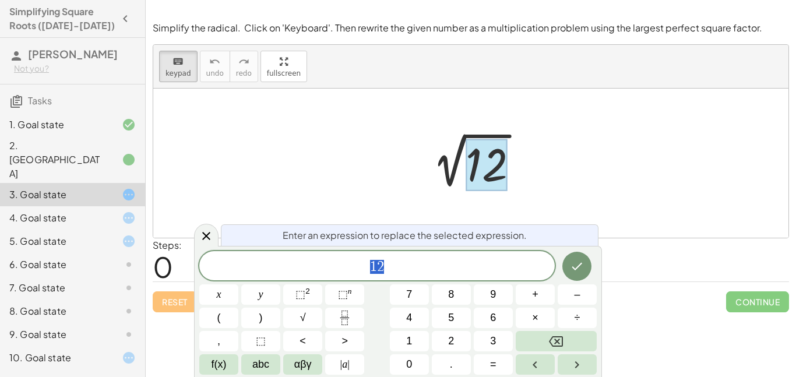
scroll to position [3, 0]
click at [532, 332] on button "Backspace" at bounding box center [556, 341] width 81 height 20
click at [403, 316] on button "4" at bounding box center [409, 318] width 39 height 20
click at [521, 313] on button "×" at bounding box center [535, 318] width 39 height 20
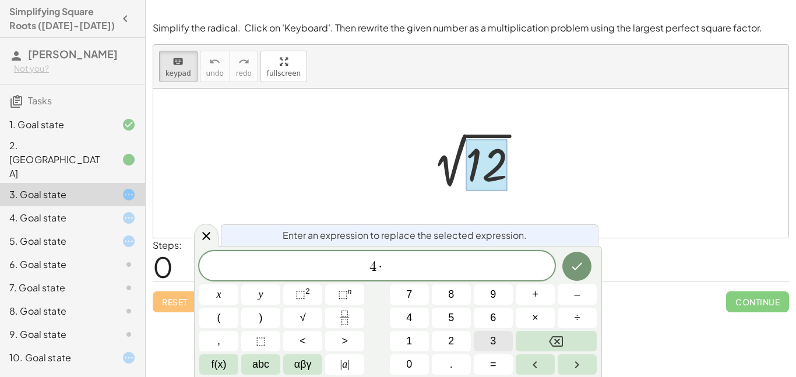
click at [495, 333] on span "3" at bounding box center [493, 341] width 6 height 16
click at [584, 268] on icon "Done" at bounding box center [577, 266] width 14 height 14
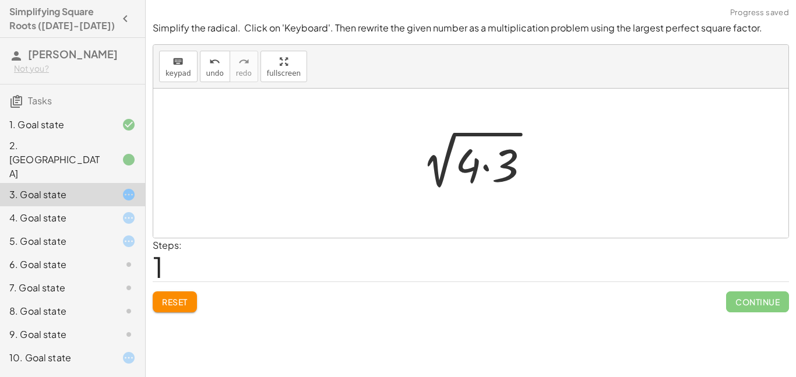
click at [473, 182] on div at bounding box center [475, 163] width 139 height 60
click at [473, 175] on div at bounding box center [475, 163] width 139 height 60
click at [473, 164] on div at bounding box center [475, 163] width 139 height 60
click at [180, 48] on div "keyboard keypad undo [PERSON_NAME] redo fullscreen" at bounding box center [470, 67] width 635 height 44
click at [183, 60] on div "keyboard" at bounding box center [179, 61] width 26 height 14
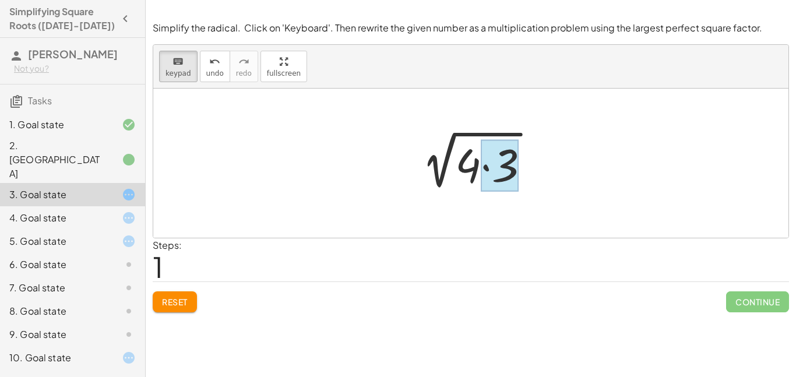
click at [508, 150] on div at bounding box center [500, 166] width 38 height 52
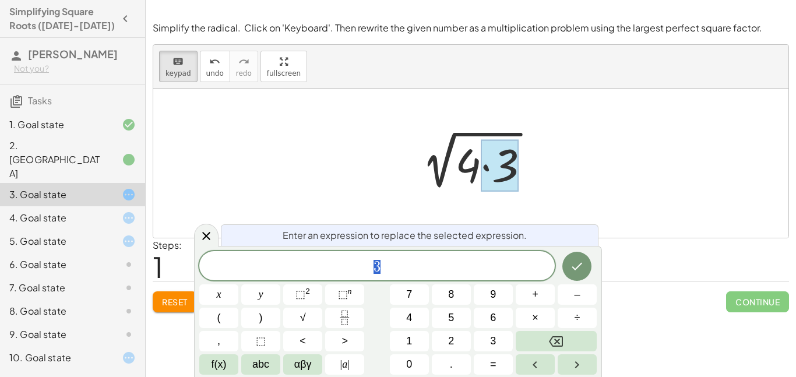
scroll to position [4, 0]
click at [480, 152] on div at bounding box center [475, 163] width 139 height 60
click at [166, 71] on span "keypad" at bounding box center [179, 73] width 26 height 8
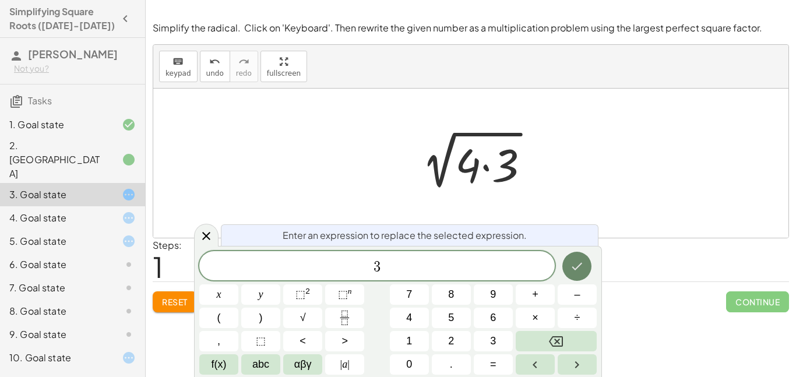
click at [578, 270] on icon "Done" at bounding box center [577, 266] width 14 height 14
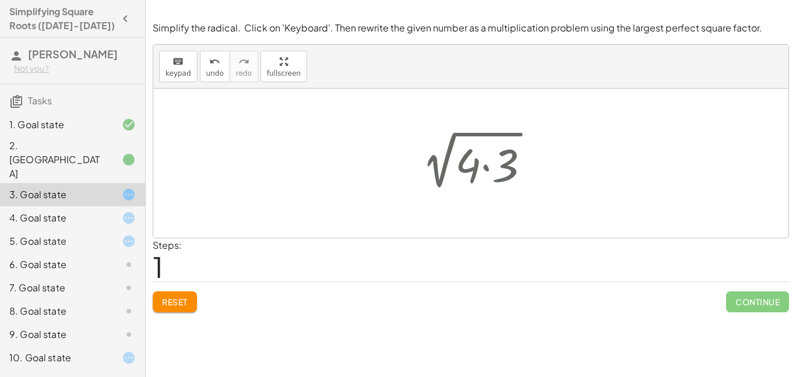
scroll to position [0, 0]
click at [502, 209] on div at bounding box center [470, 163] width 635 height 149
click at [753, 311] on span "Continue" at bounding box center [757, 301] width 63 height 21
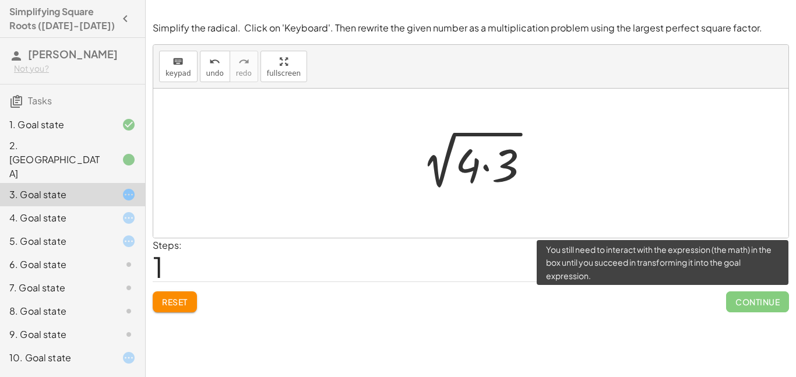
click at [752, 304] on span "Continue" at bounding box center [757, 301] width 63 height 21
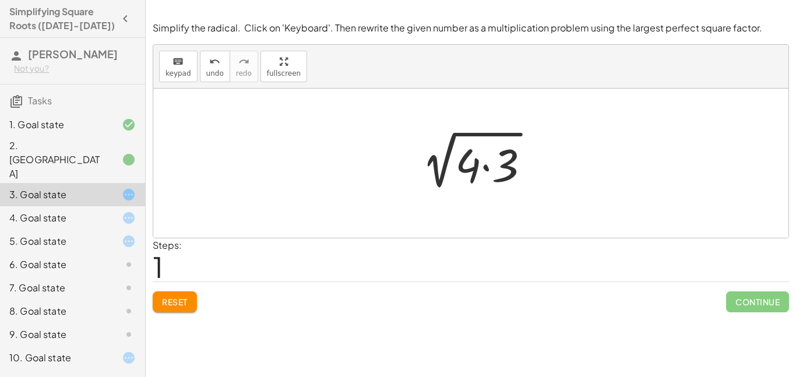
click at [497, 170] on div at bounding box center [475, 163] width 139 height 60
click at [497, 170] on div at bounding box center [475, 162] width 117 height 59
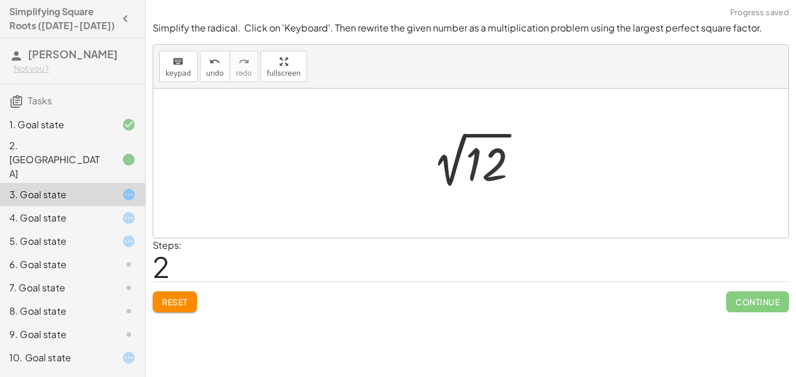
click at [497, 170] on div at bounding box center [475, 162] width 117 height 59
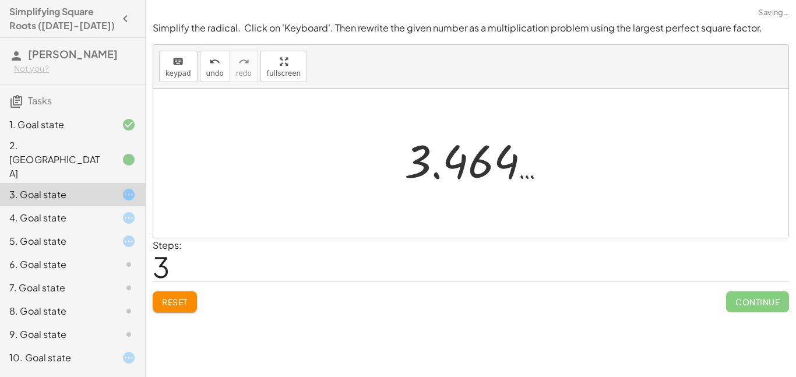
click at [497, 170] on div at bounding box center [480, 161] width 163 height 58
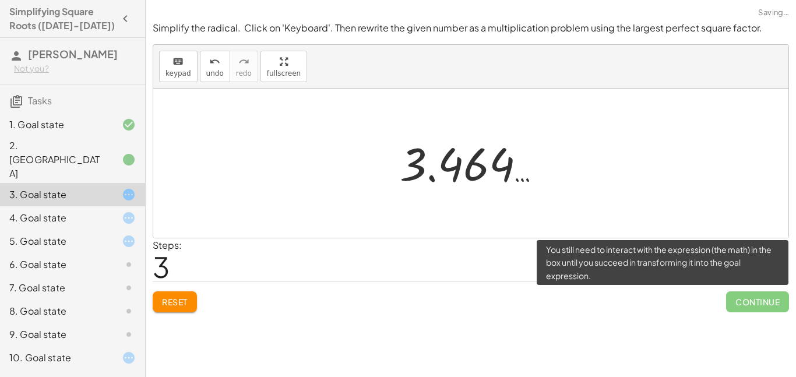
click at [733, 298] on span "Continue" at bounding box center [757, 301] width 63 height 21
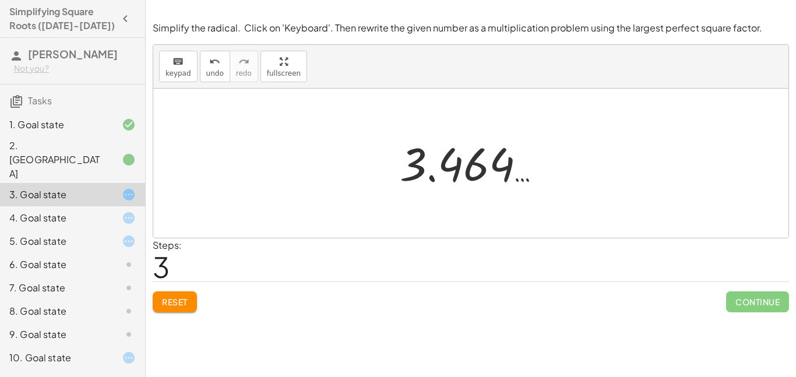
click at [184, 304] on span "Reset" at bounding box center [175, 302] width 26 height 10
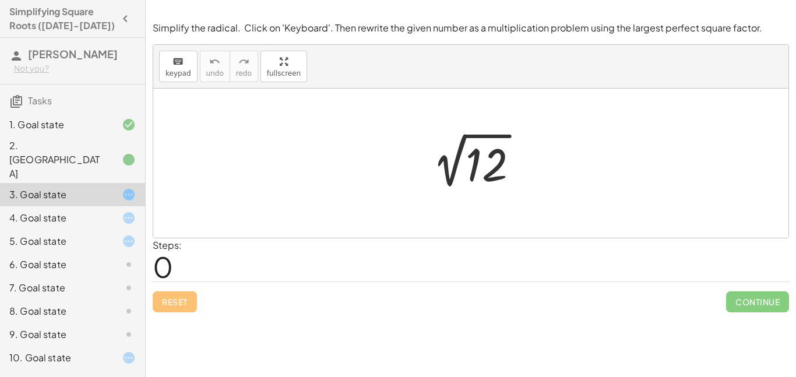
click at [118, 131] on div at bounding box center [119, 125] width 33 height 14
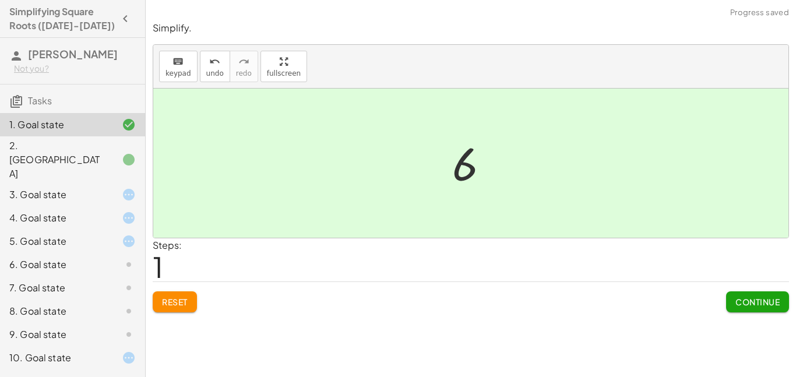
click at [452, 160] on div at bounding box center [475, 164] width 58 height 58
click at [761, 301] on span "Continue" at bounding box center [758, 302] width 44 height 10
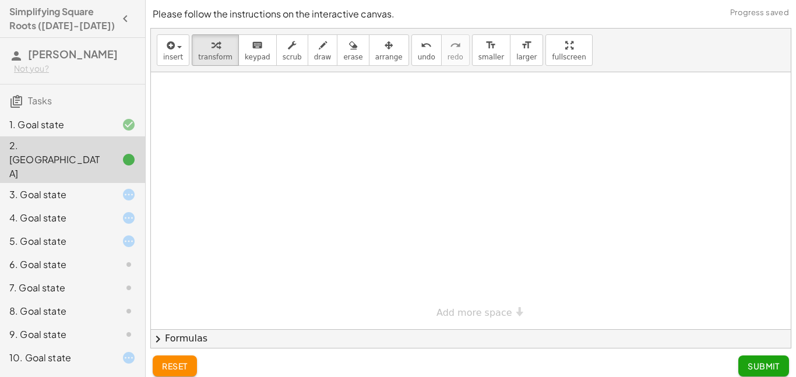
click at [117, 126] on div at bounding box center [119, 125] width 33 height 14
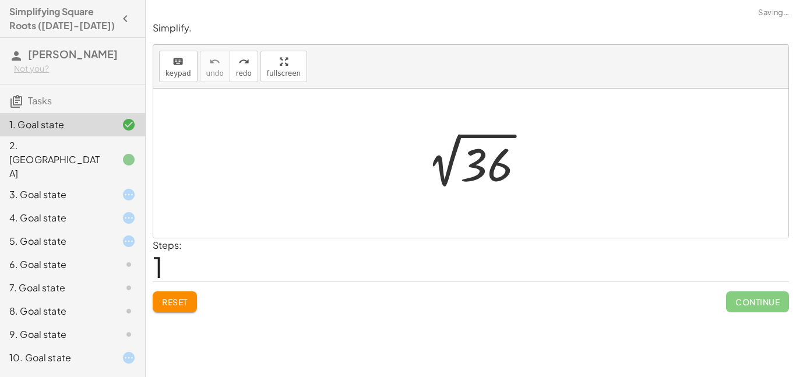
click at [501, 167] on div at bounding box center [476, 163] width 128 height 59
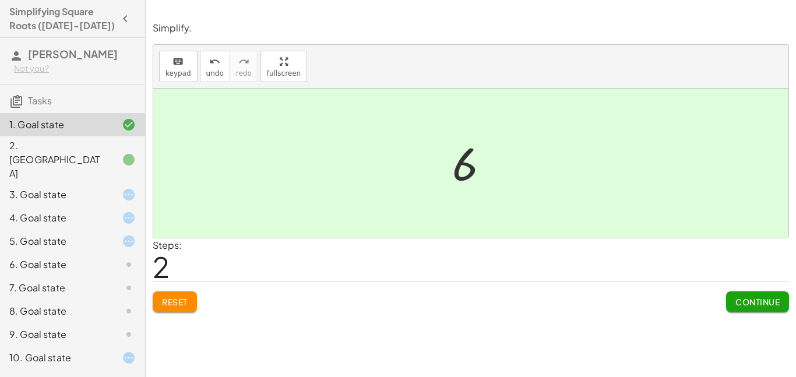
click at [737, 300] on span "Continue" at bounding box center [758, 302] width 44 height 10
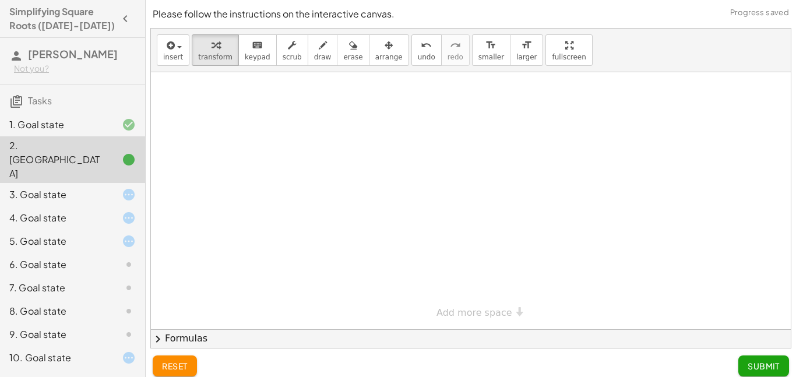
click at [110, 188] on div at bounding box center [119, 195] width 33 height 14
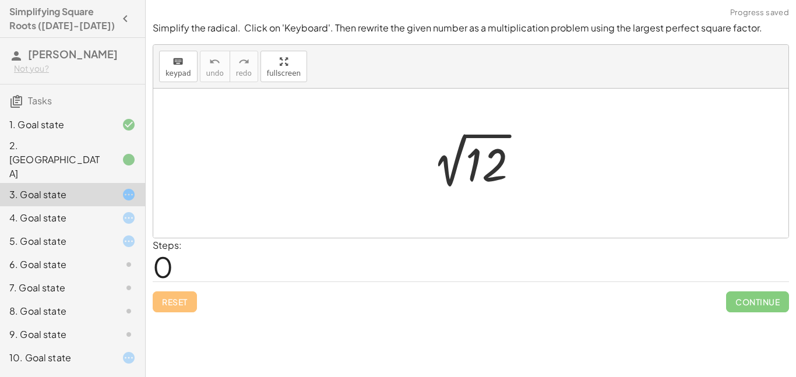
click at [500, 159] on div at bounding box center [475, 163] width 117 height 59
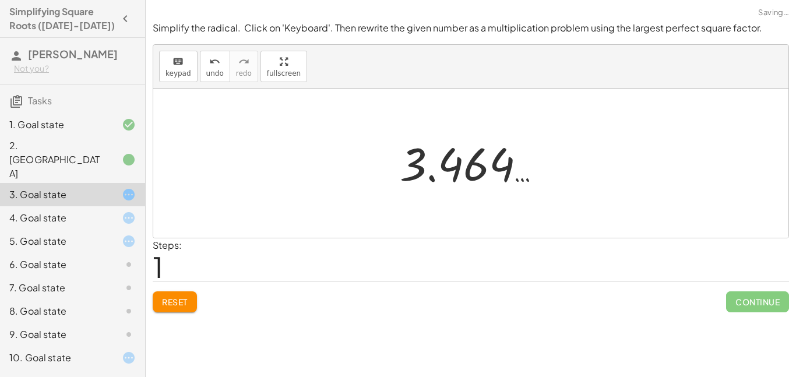
click at [445, 169] on div at bounding box center [475, 164] width 163 height 58
click at [448, 167] on div at bounding box center [475, 164] width 163 height 58
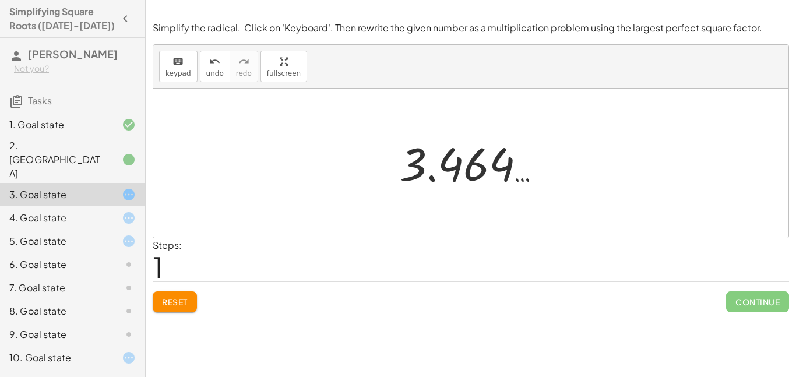
click at [72, 211] on div "4. Goal state" at bounding box center [56, 218] width 94 height 14
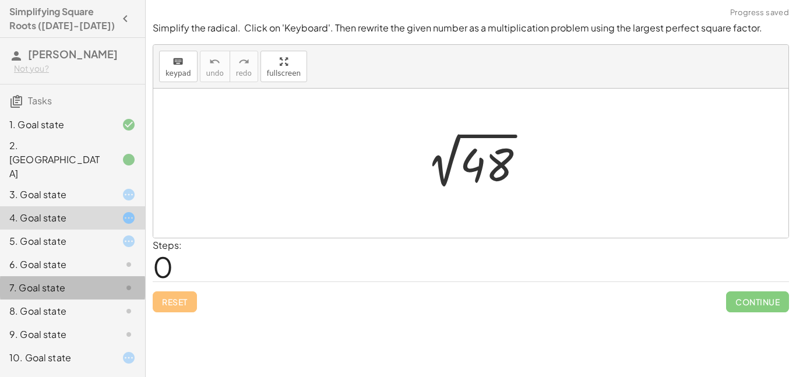
click at [107, 281] on div at bounding box center [119, 288] width 33 height 14
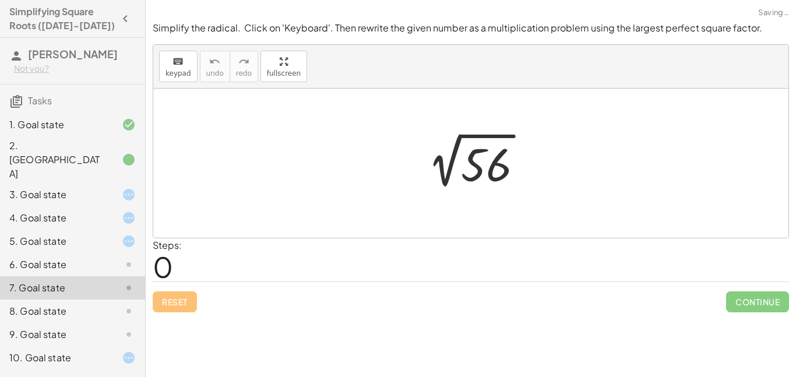
click at [107, 300] on div "6. Goal state" at bounding box center [72, 311] width 145 height 23
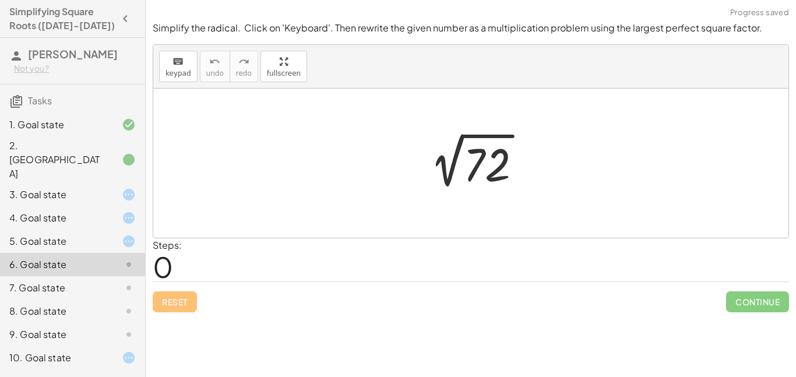
click at [501, 178] on div at bounding box center [475, 163] width 122 height 59
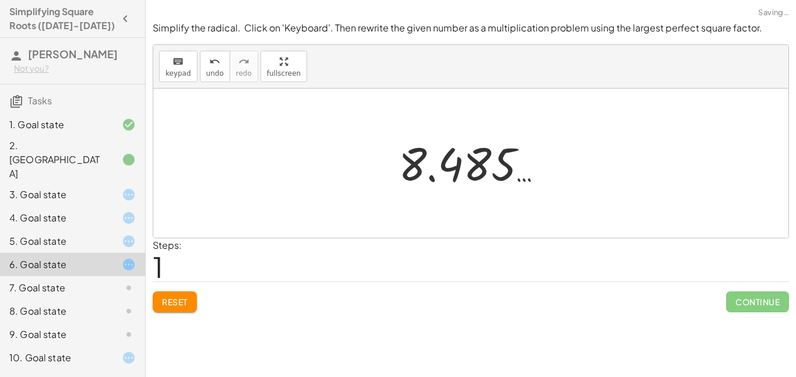
click at [450, 167] on div at bounding box center [476, 164] width 166 height 58
click at [417, 159] on div at bounding box center [476, 164] width 166 height 58
click at [501, 156] on div at bounding box center [476, 164] width 166 height 58
click at [483, 160] on div at bounding box center [476, 164] width 166 height 58
click at [178, 64] on icon "keyboard" at bounding box center [178, 62] width 11 height 14
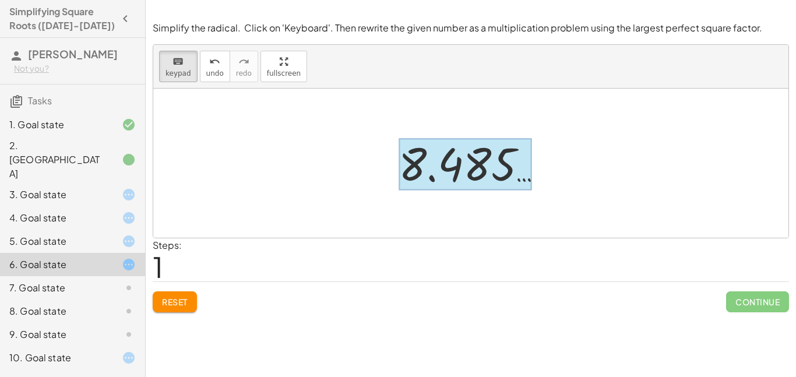
click at [500, 177] on div at bounding box center [465, 165] width 133 height 52
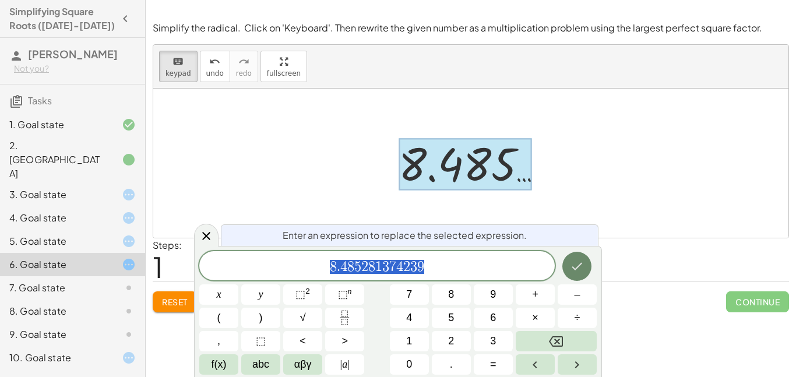
click at [582, 267] on icon "Done" at bounding box center [577, 266] width 14 height 14
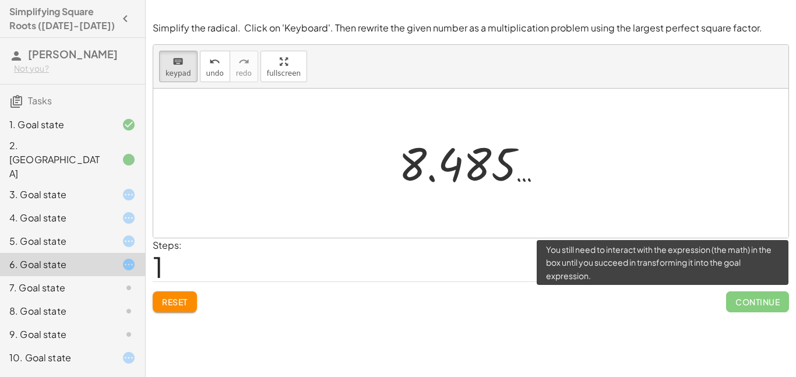
click at [742, 302] on span "Continue" at bounding box center [757, 301] width 63 height 21
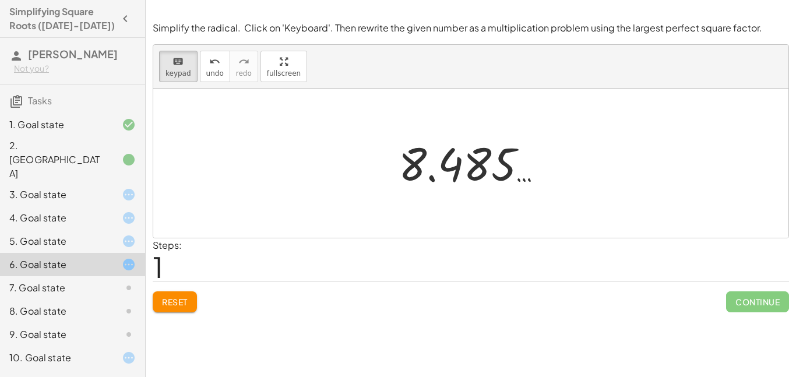
click at [177, 312] on button "Reset" at bounding box center [175, 301] width 44 height 21
click at [171, 302] on div "Reset Continue" at bounding box center [471, 297] width 637 height 31
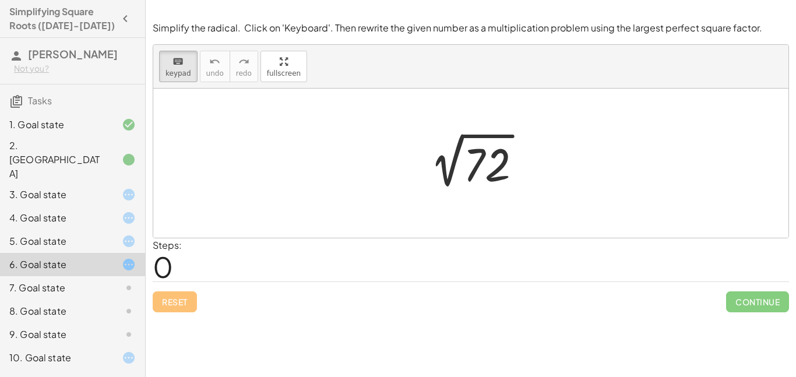
scroll to position [6, 0]
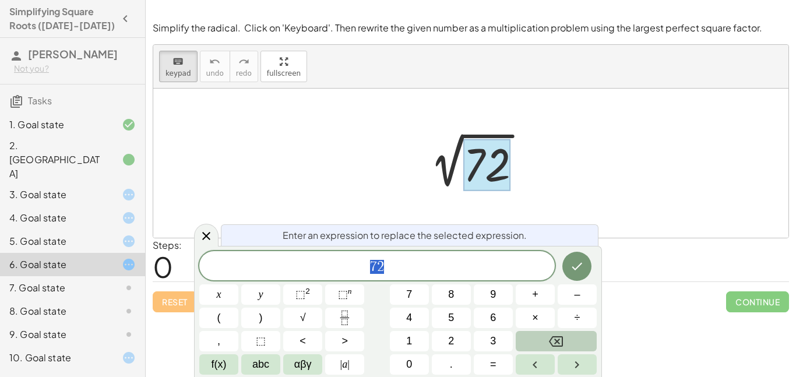
click at [550, 340] on icon "Backspace" at bounding box center [556, 341] width 14 height 10
click at [481, 340] on button "3" at bounding box center [493, 341] width 39 height 20
click at [484, 315] on button "6" at bounding box center [493, 318] width 39 height 20
click at [540, 315] on button "×" at bounding box center [535, 318] width 39 height 20
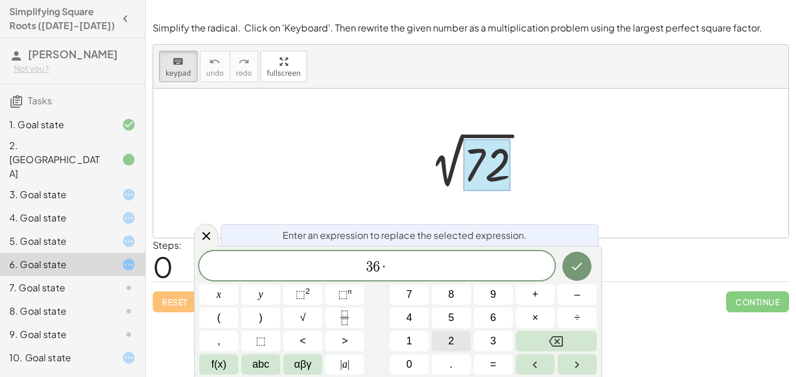
click at [458, 347] on button "2" at bounding box center [451, 341] width 39 height 20
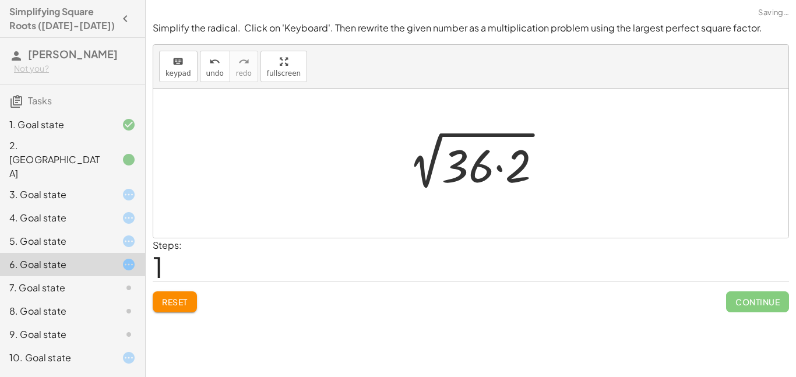
scroll to position [0, 0]
click at [448, 165] on div at bounding box center [475, 163] width 164 height 60
click at [461, 170] on div at bounding box center [475, 163] width 164 height 60
click at [473, 170] on div at bounding box center [475, 163] width 164 height 60
click at [399, 156] on div at bounding box center [475, 163] width 164 height 60
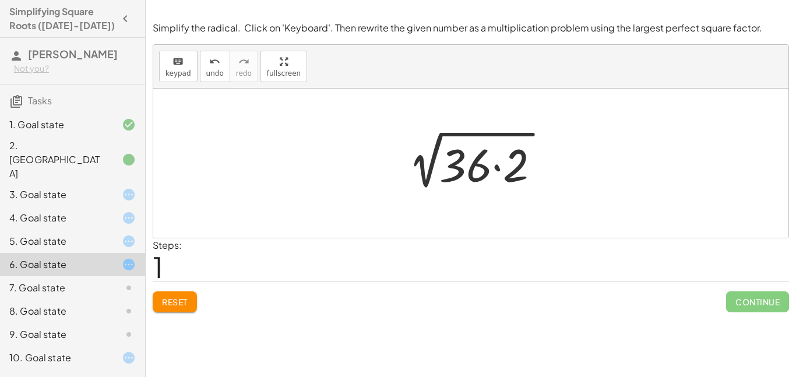
click at [399, 156] on div at bounding box center [475, 163] width 164 height 60
click at [449, 176] on div at bounding box center [475, 163] width 164 height 60
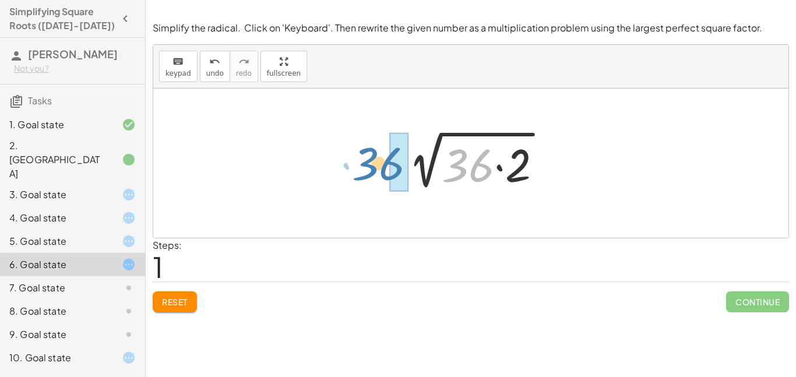
drag, startPoint x: 451, startPoint y: 173, endPoint x: 358, endPoint y: 171, distance: 92.1
click at [358, 171] on div "2 √ 72 · 36 2 √ ( · 36 · 2 )" at bounding box center [470, 163] width 635 height 149
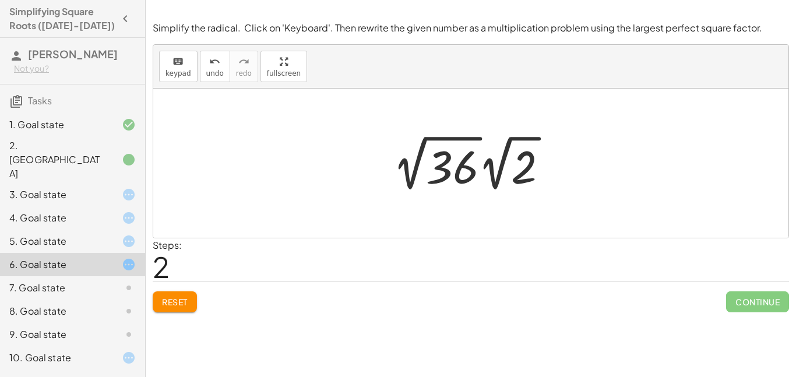
click at [420, 153] on div at bounding box center [475, 163] width 176 height 64
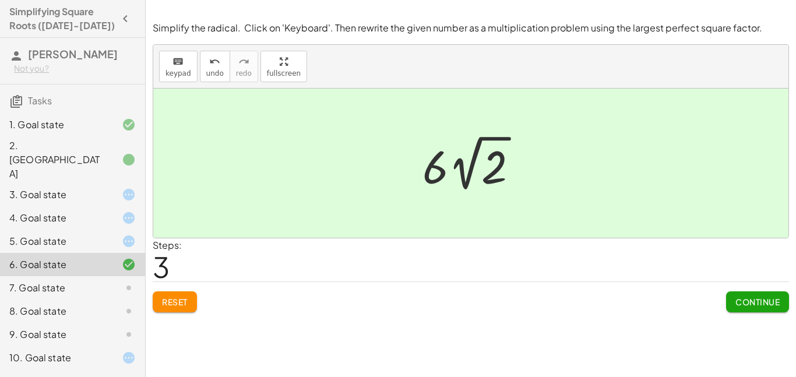
click at [61, 253] on div "4. Goal state" at bounding box center [72, 264] width 145 height 23
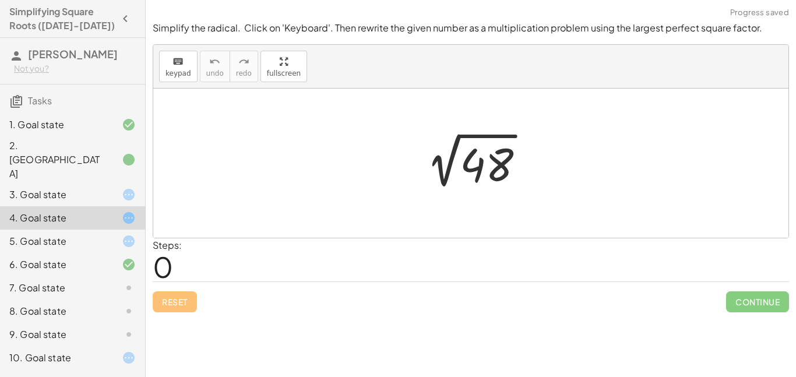
click at [68, 188] on div "3. Goal state" at bounding box center [56, 195] width 94 height 14
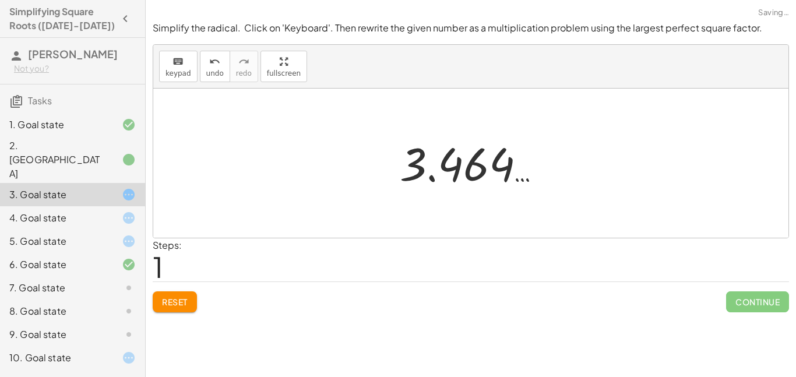
click at [0, 0] on div "Simplify the radical. Click on 'Keyboard'. Then rewrite the given number as a m…" at bounding box center [0, 0] width 0 height 0
click at [186, 304] on span "Reset" at bounding box center [175, 302] width 26 height 10
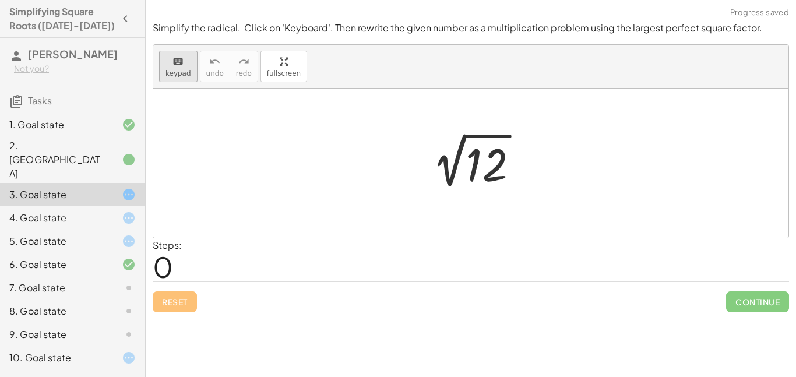
click at [180, 76] on span "keypad" at bounding box center [179, 73] width 26 height 8
click at [494, 184] on div at bounding box center [487, 165] width 42 height 52
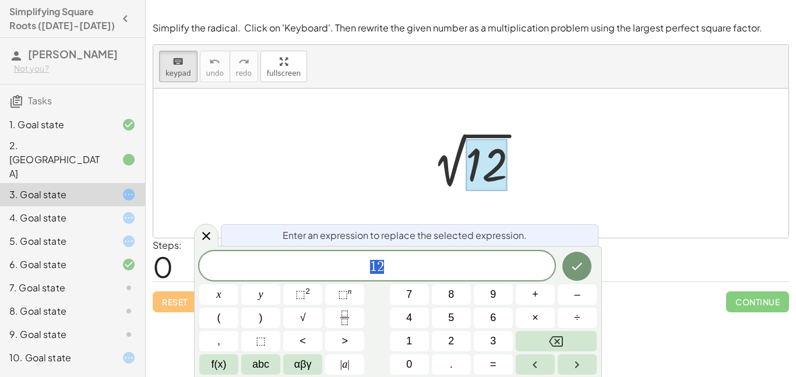
scroll to position [7, 0]
click at [550, 347] on icon "Backspace" at bounding box center [556, 342] width 14 height 14
click at [493, 325] on span "6" at bounding box center [493, 318] width 6 height 16
click at [525, 320] on button "×" at bounding box center [535, 318] width 39 height 20
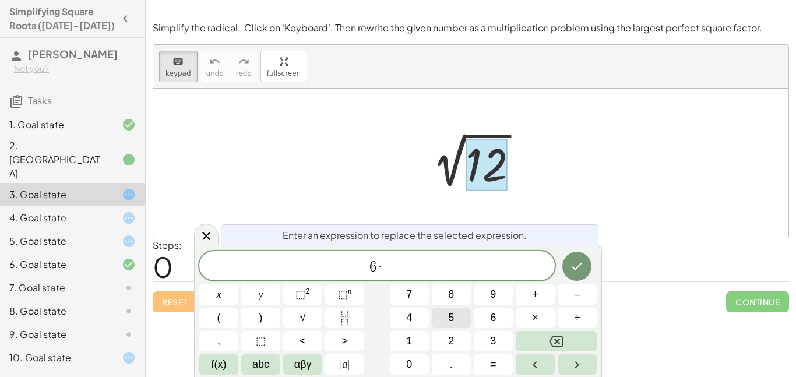
click at [459, 337] on button "2" at bounding box center [451, 341] width 39 height 20
click at [583, 258] on button "Done" at bounding box center [576, 266] width 29 height 29
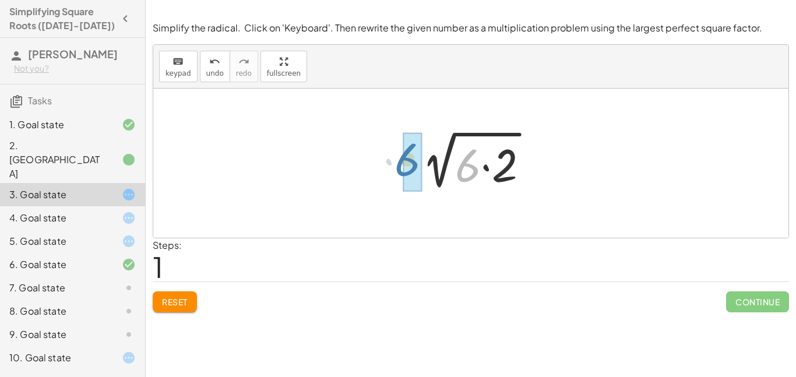
drag, startPoint x: 468, startPoint y: 178, endPoint x: 407, endPoint y: 173, distance: 61.4
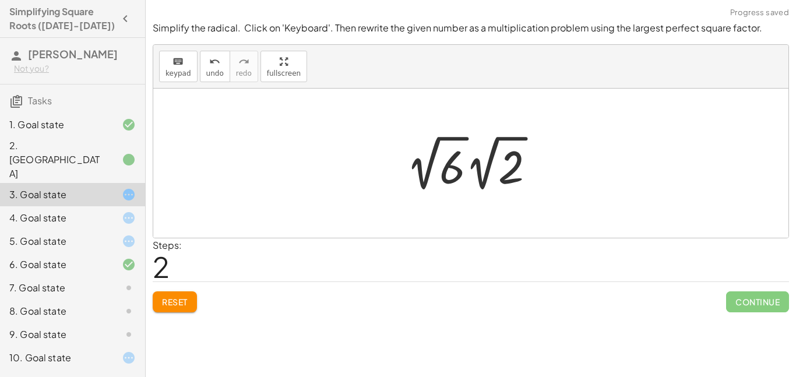
click at [453, 177] on div at bounding box center [475, 163] width 150 height 64
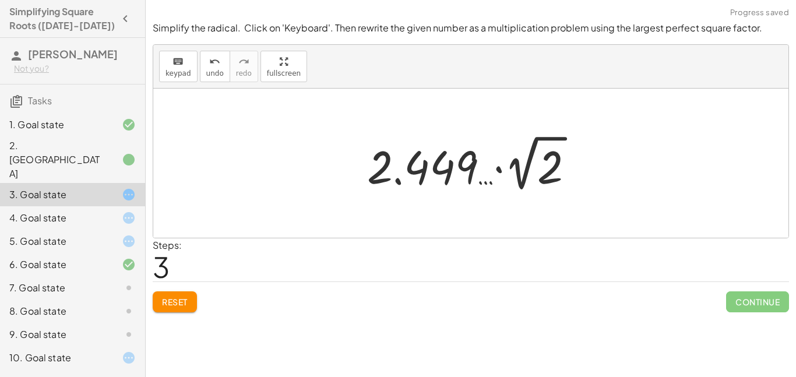
click at [453, 173] on div at bounding box center [475, 163] width 228 height 64
click at [163, 297] on span "Reset" at bounding box center [175, 302] width 26 height 10
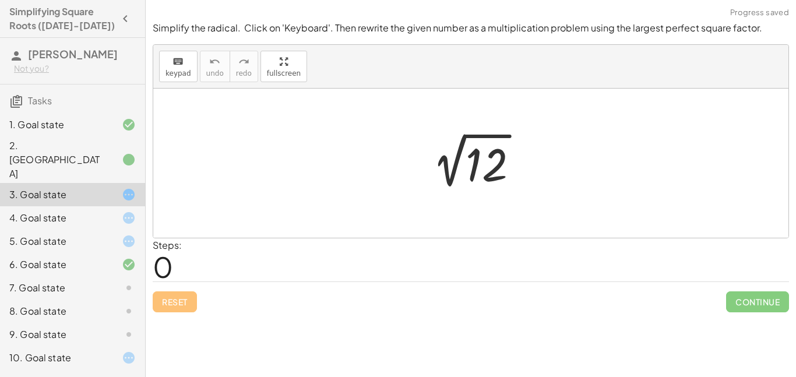
click at [107, 211] on div at bounding box center [119, 218] width 33 height 14
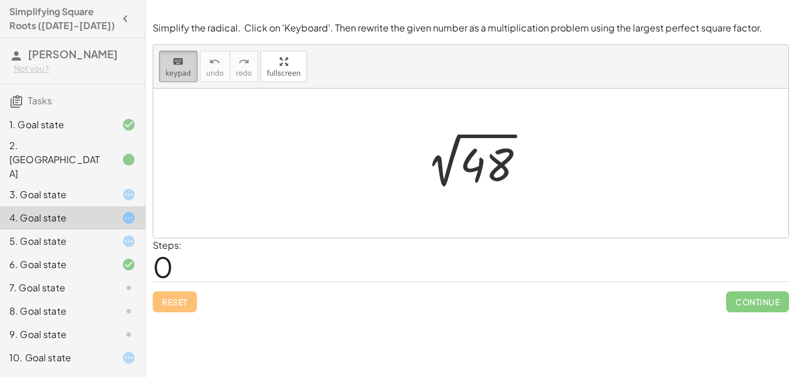
click at [173, 60] on icon "keyboard" at bounding box center [178, 62] width 11 height 14
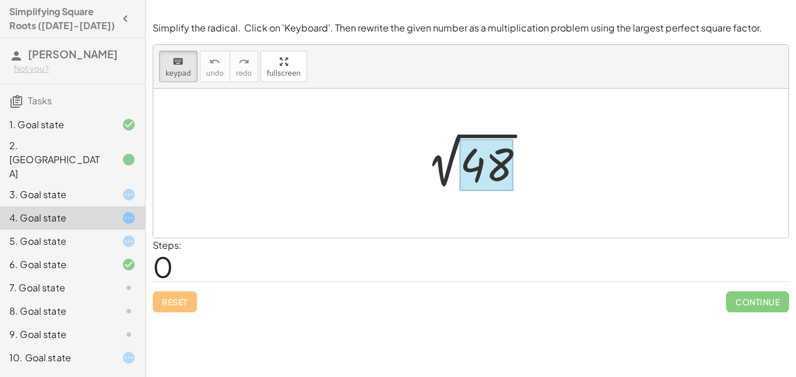
click at [504, 180] on div at bounding box center [487, 165] width 54 height 52
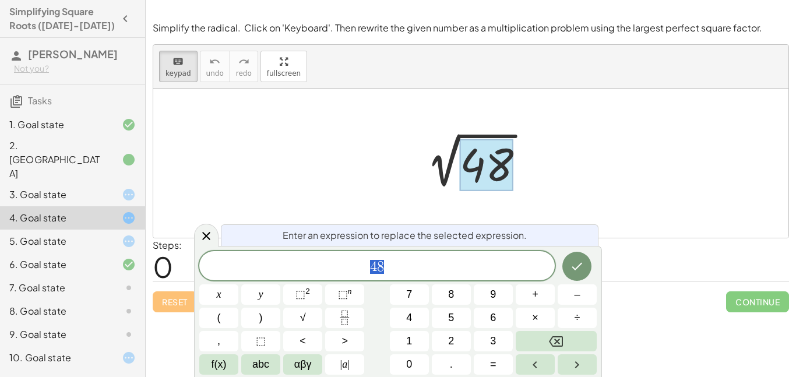
scroll to position [8, 0]
click at [579, 344] on button "Backspace" at bounding box center [556, 341] width 81 height 20
click at [455, 298] on button "8" at bounding box center [451, 294] width 39 height 20
click at [533, 318] on span "×" at bounding box center [535, 318] width 6 height 16
click at [504, 318] on button "6" at bounding box center [493, 318] width 39 height 20
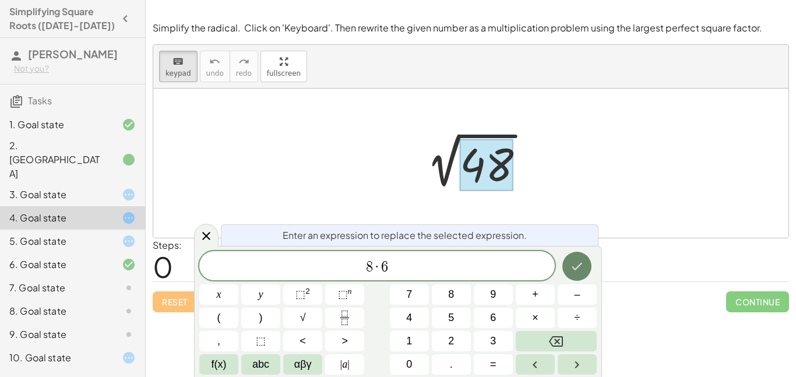
click at [579, 268] on icon "Done" at bounding box center [577, 266] width 14 height 14
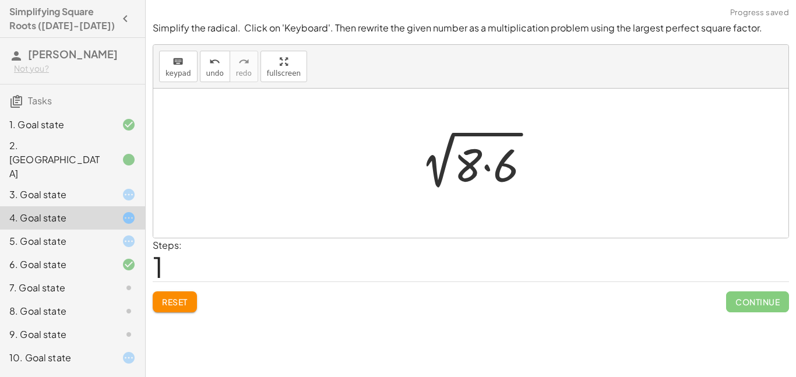
click at [490, 168] on div at bounding box center [475, 163] width 140 height 60
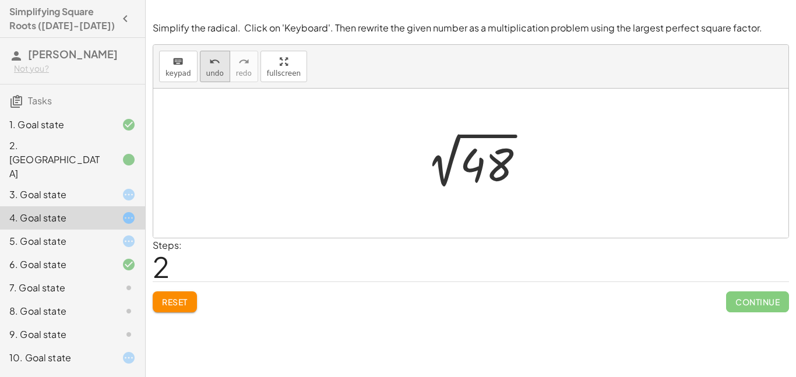
click at [216, 69] on span "undo" at bounding box center [214, 73] width 17 height 8
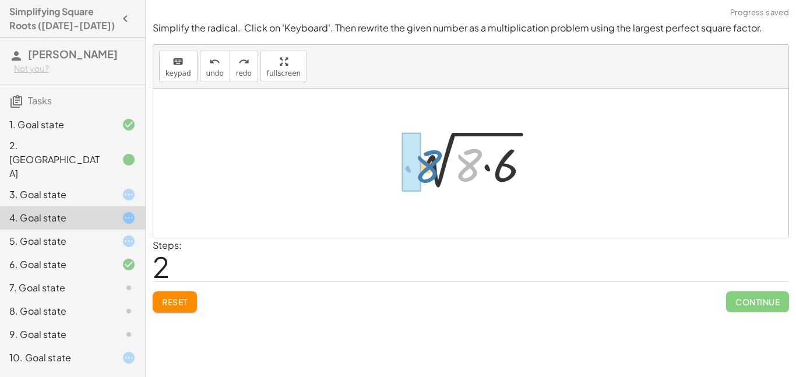
drag, startPoint x: 469, startPoint y: 163, endPoint x: 425, endPoint y: 164, distance: 43.1
click at [425, 164] on div at bounding box center [475, 163] width 140 height 60
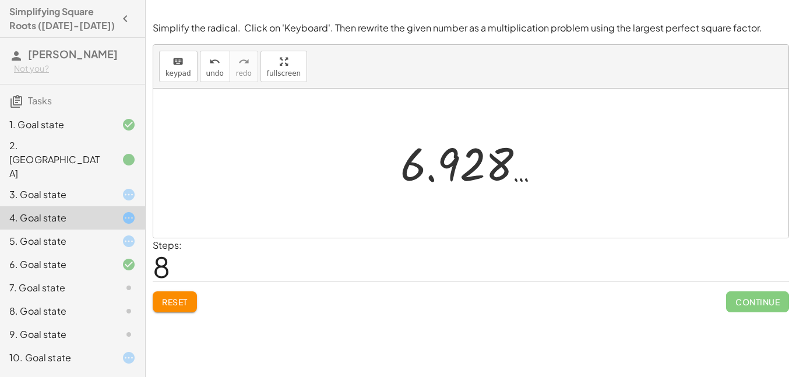
click at [171, 305] on span "Reset" at bounding box center [175, 302] width 26 height 10
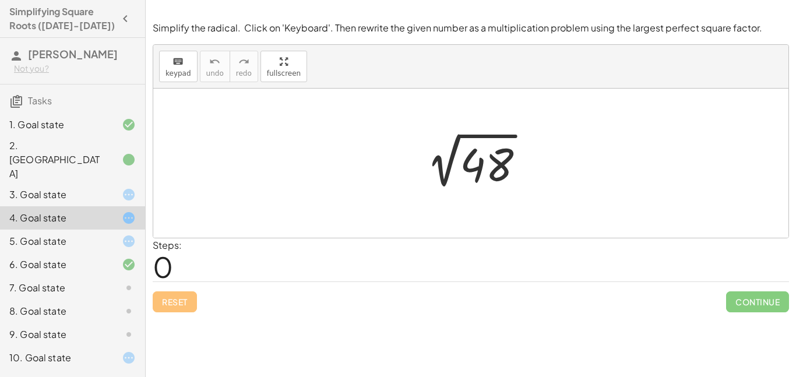
click at [80, 328] on div "9. Goal state" at bounding box center [56, 335] width 94 height 14
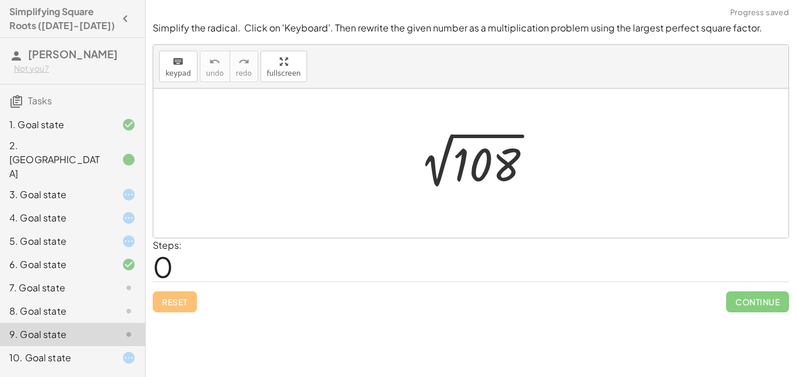
click at [459, 161] on div at bounding box center [475, 163] width 143 height 59
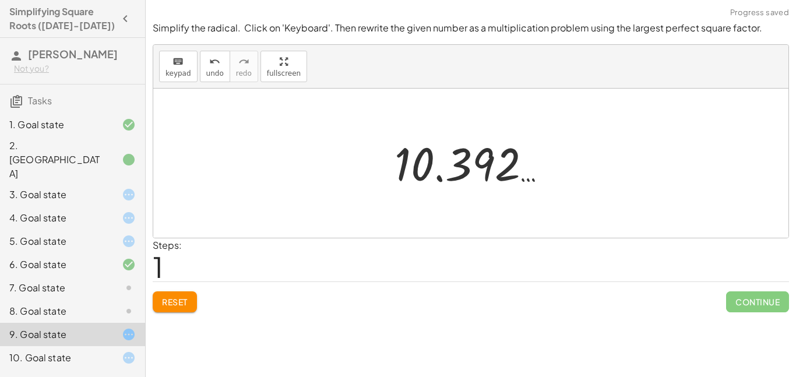
click at [192, 292] on button "Reset" at bounding box center [175, 301] width 44 height 21
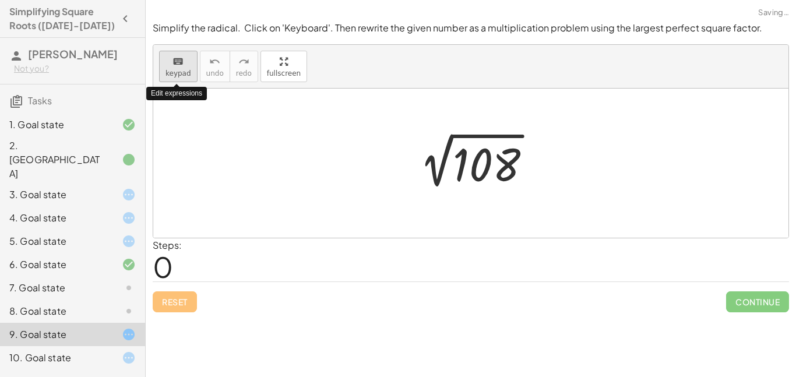
click at [170, 61] on div "keyboard" at bounding box center [179, 61] width 26 height 14
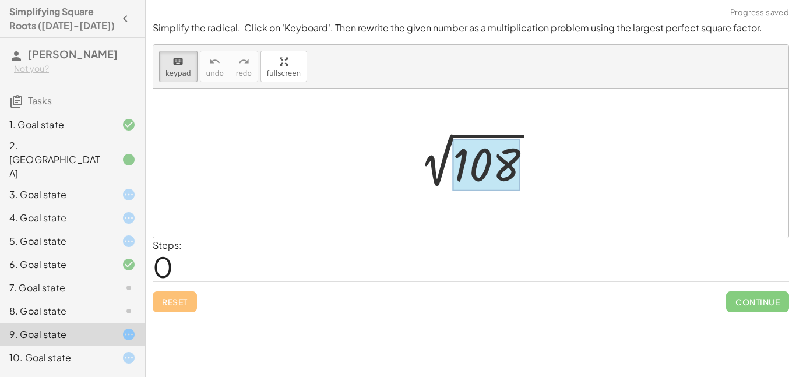
click at [467, 168] on div at bounding box center [487, 165] width 68 height 52
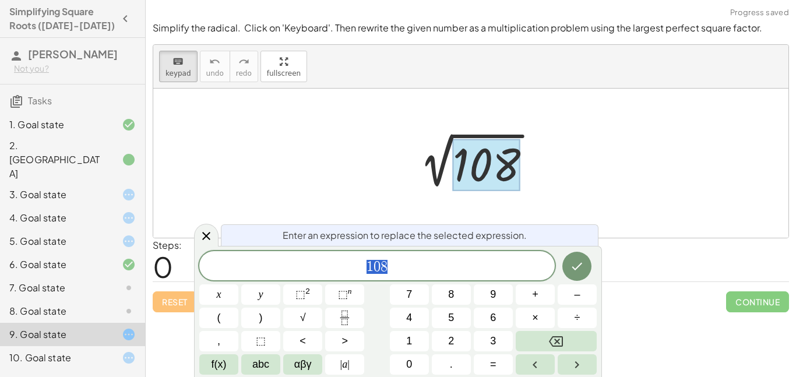
scroll to position [8, 0]
click at [558, 339] on icon "Backspace" at bounding box center [556, 342] width 14 height 14
